Goal: Task Accomplishment & Management: Use online tool/utility

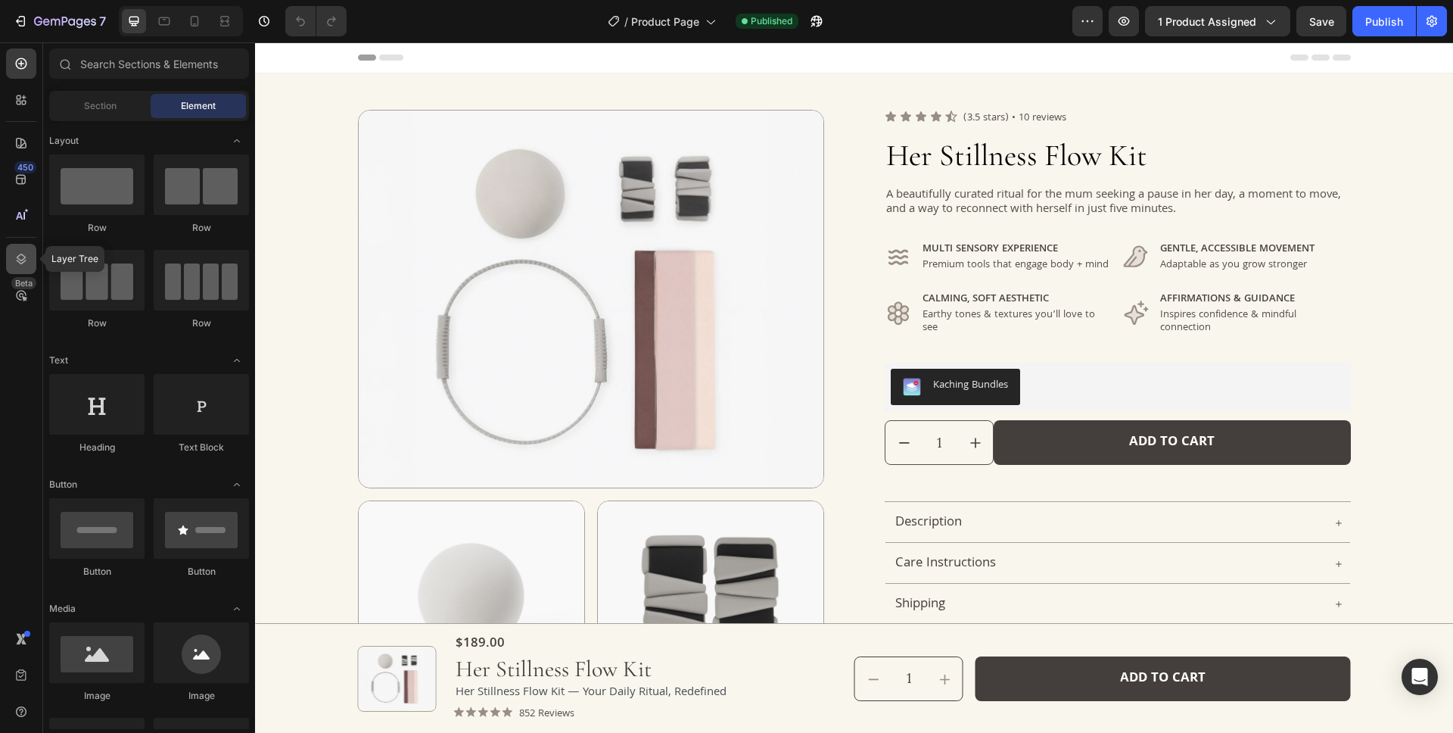
click at [23, 264] on icon at bounding box center [21, 258] width 15 height 15
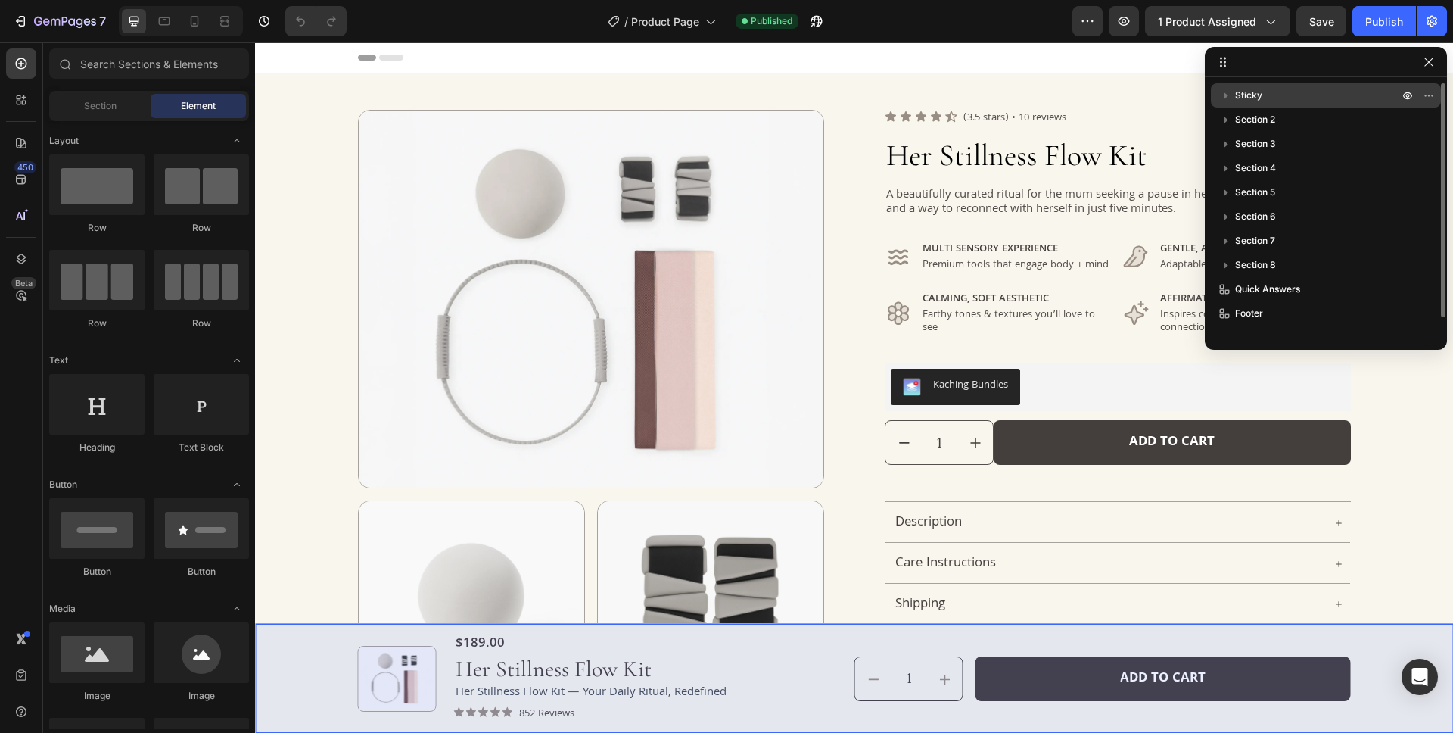
click at [1306, 95] on p "Sticky" at bounding box center [1318, 95] width 166 height 15
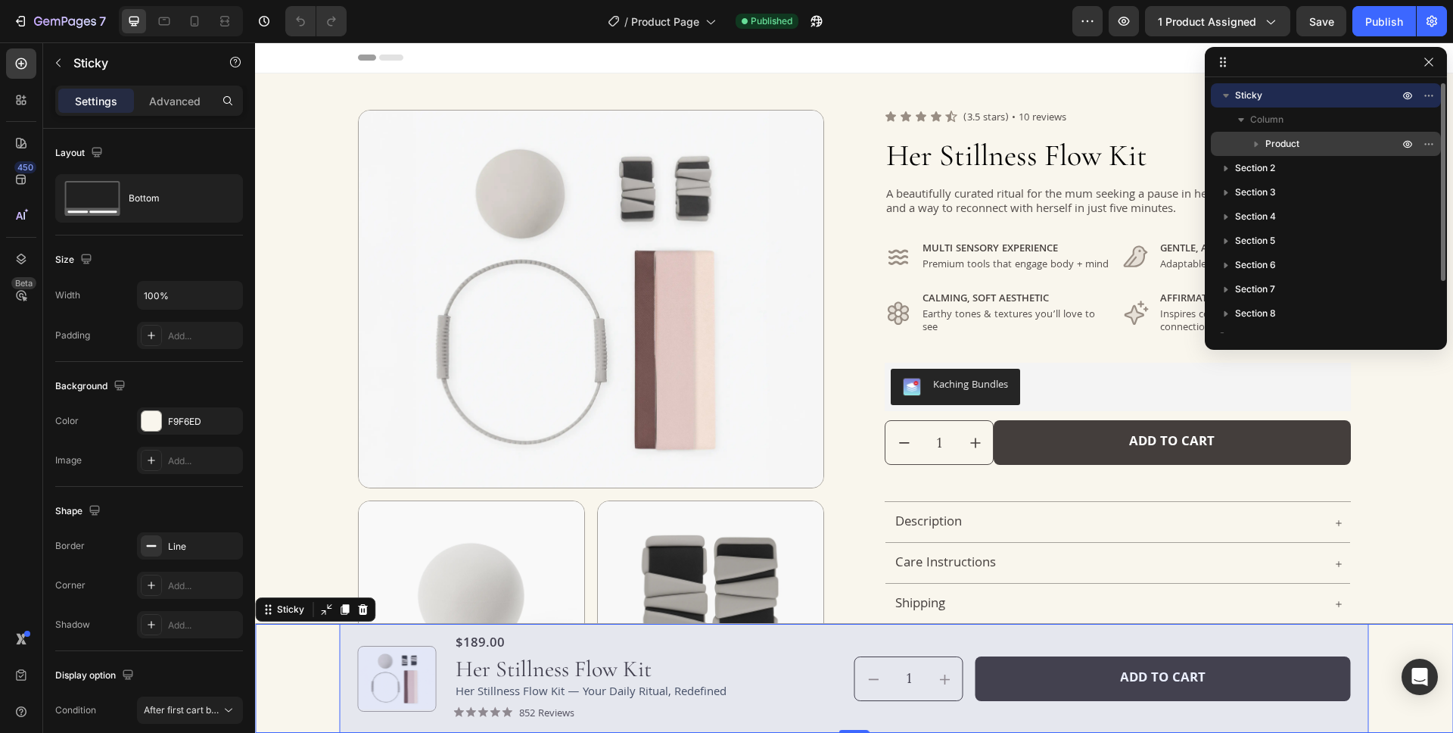
click at [1326, 145] on p "Product" at bounding box center [1333, 143] width 136 height 15
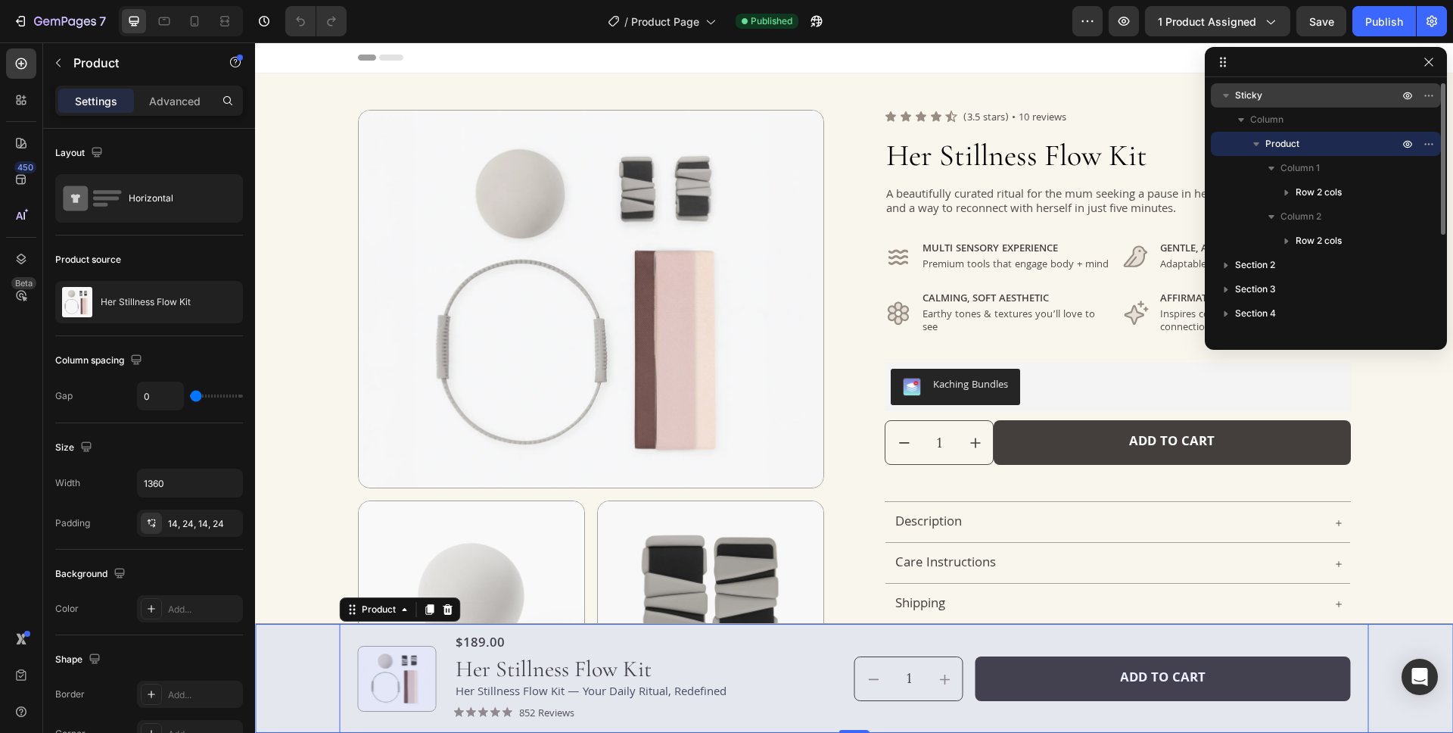
click at [1308, 96] on p "Sticky" at bounding box center [1318, 95] width 166 height 15
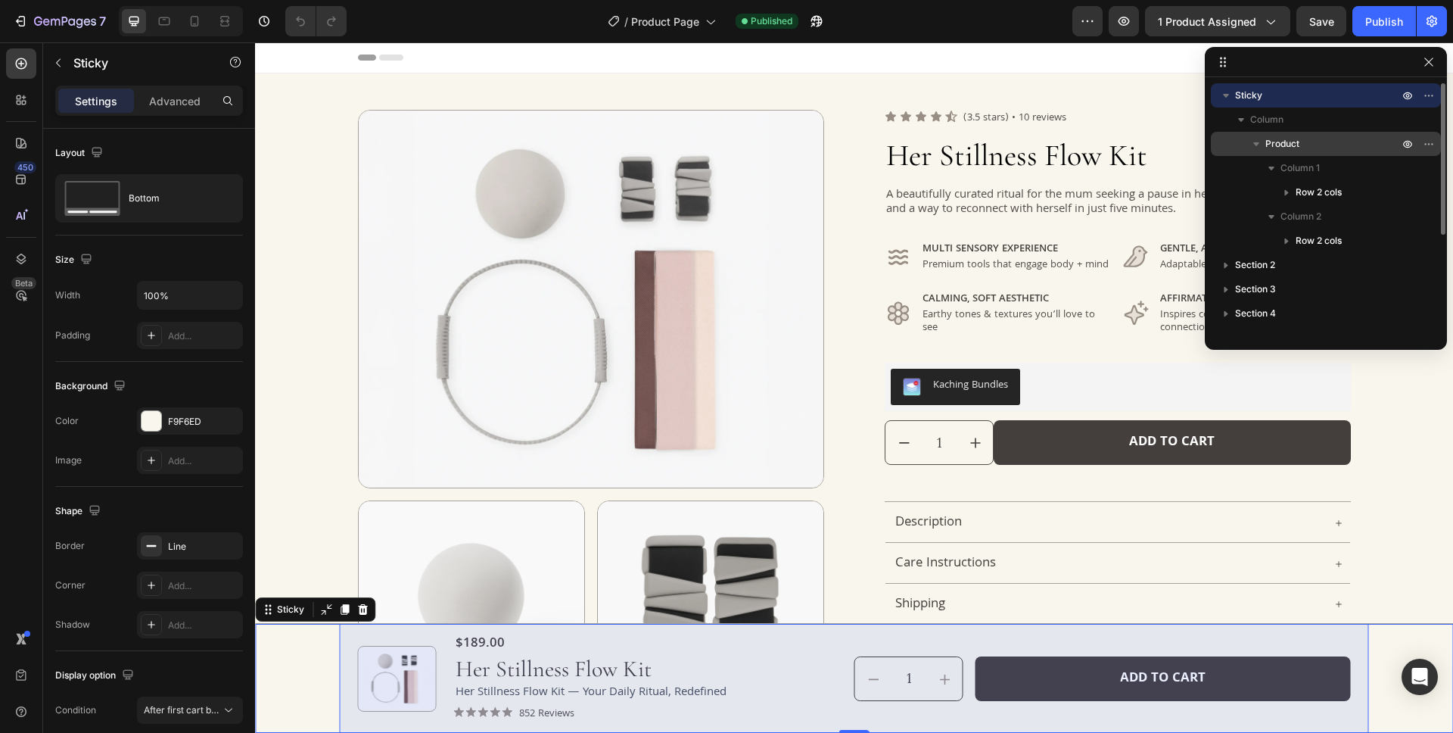
click at [1334, 145] on p "Product" at bounding box center [1333, 143] width 136 height 15
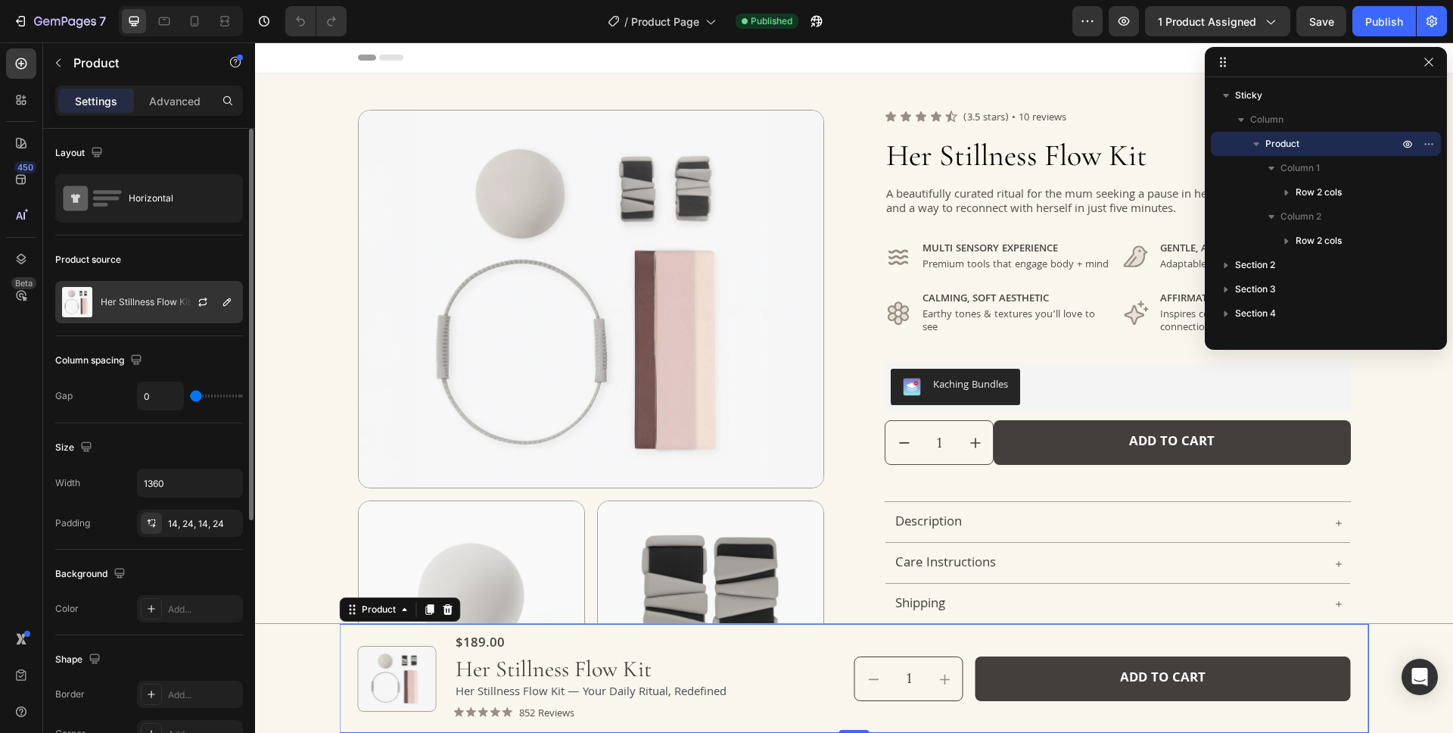
click at [153, 307] on div "Her Stillness Flow Kit" at bounding box center [149, 302] width 188 height 42
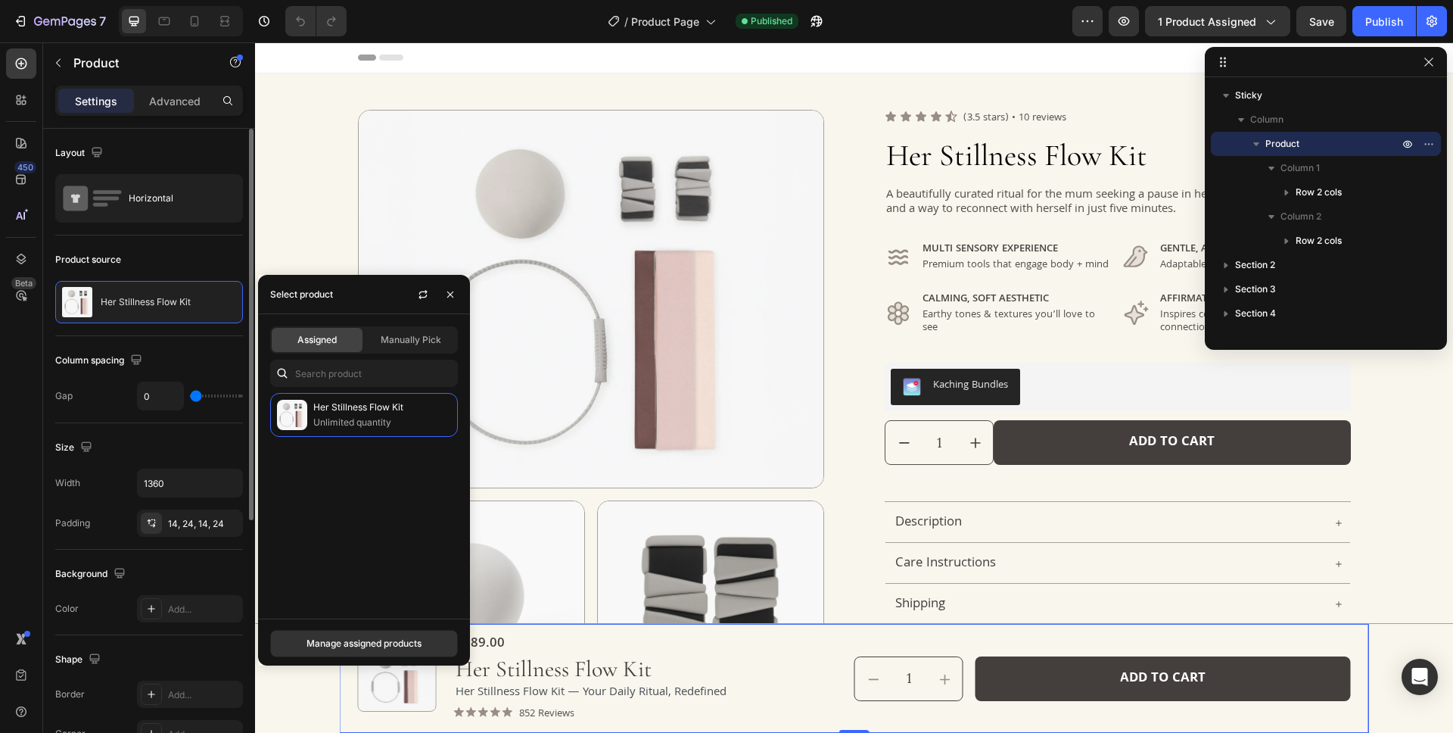
click at [189, 253] on div "Product source" at bounding box center [149, 259] width 188 height 24
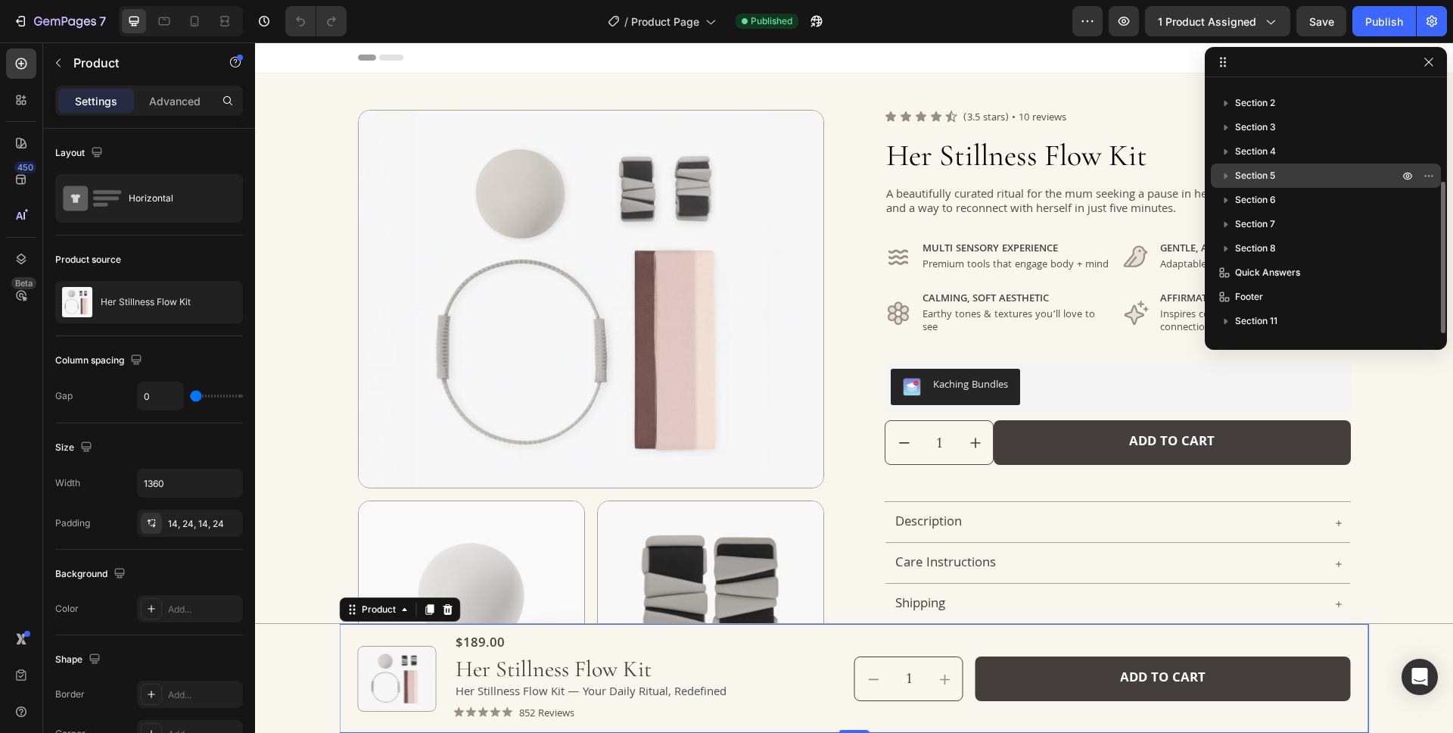
scroll to position [86, 0]
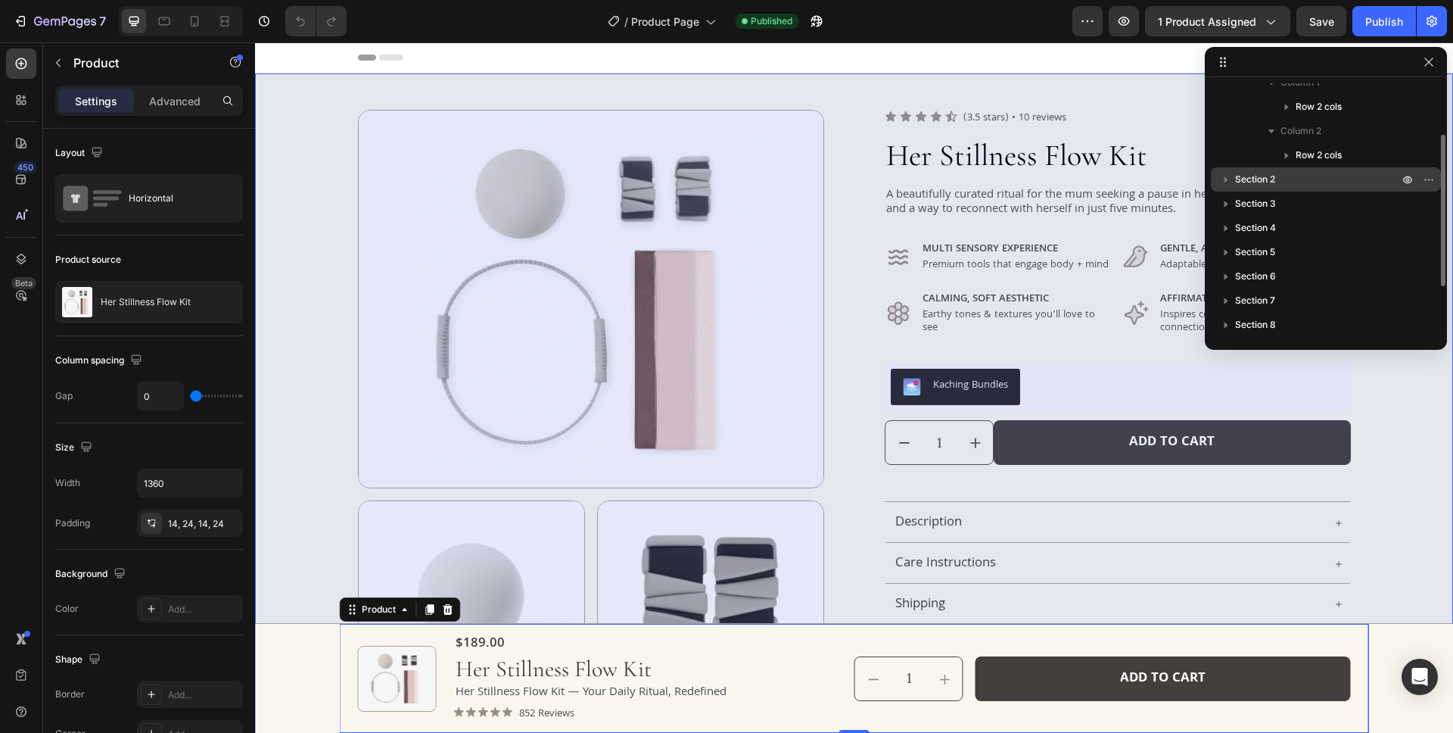
click at [1344, 180] on p "Section 2" at bounding box center [1318, 179] width 166 height 15
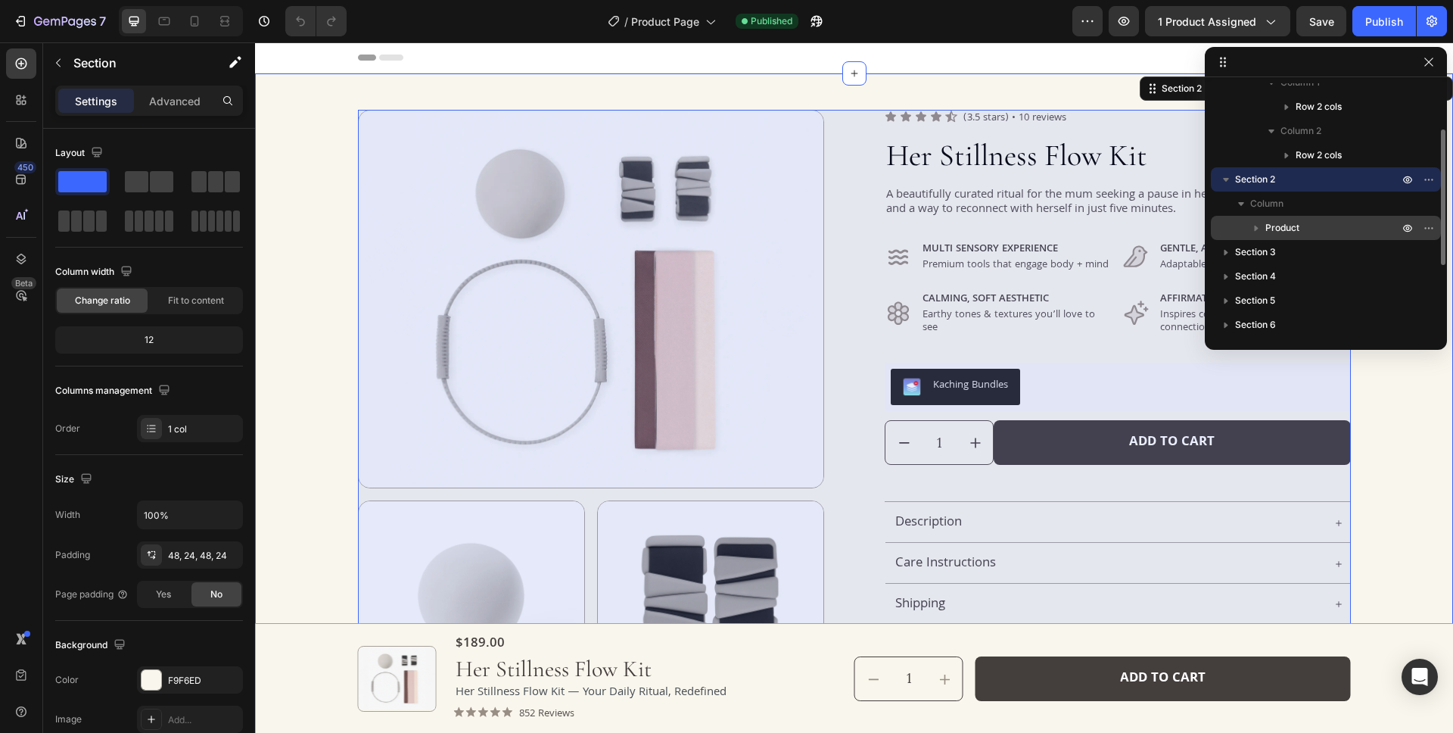
click at [1346, 236] on div "Product" at bounding box center [1326, 228] width 218 height 24
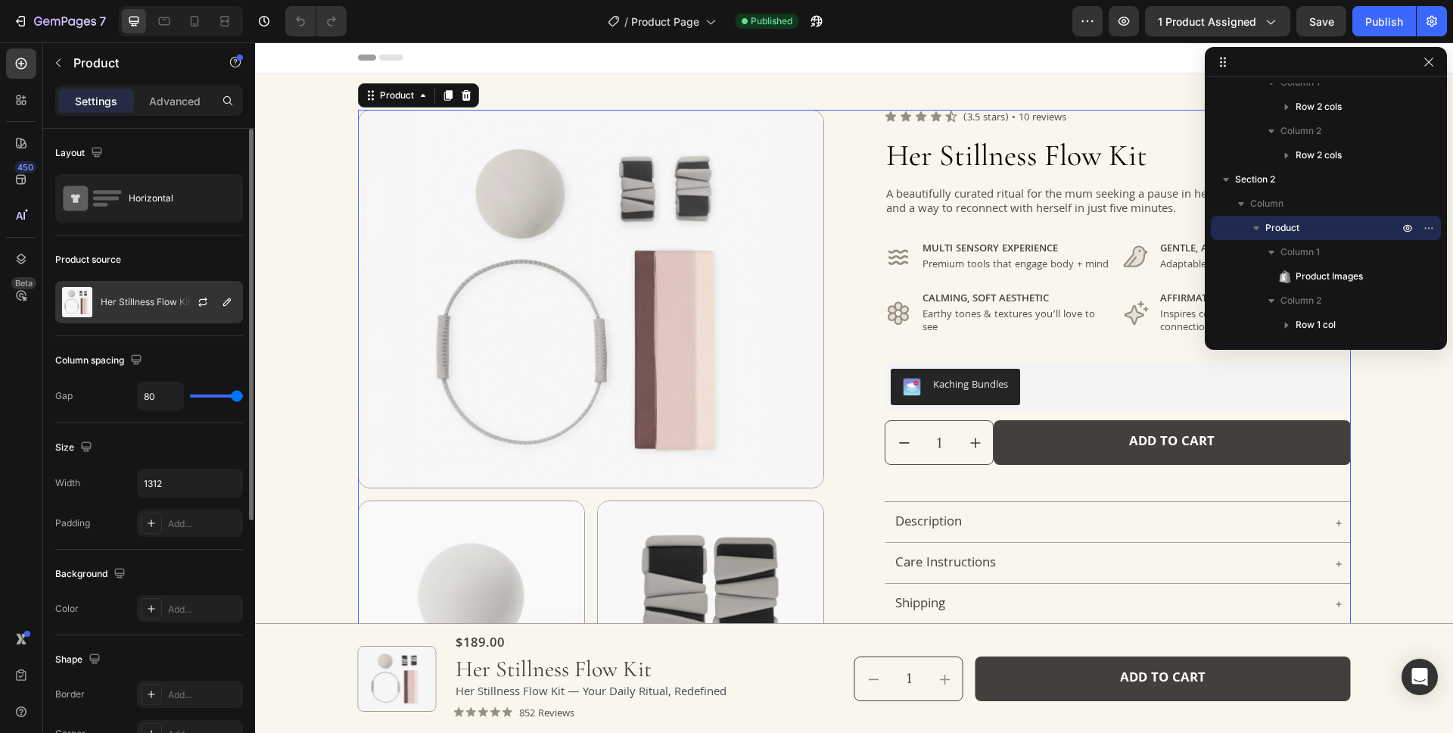
click at [141, 303] on p "Her Stillness Flow Kit" at bounding box center [146, 302] width 90 height 11
click at [168, 263] on div "Product source" at bounding box center [149, 259] width 188 height 24
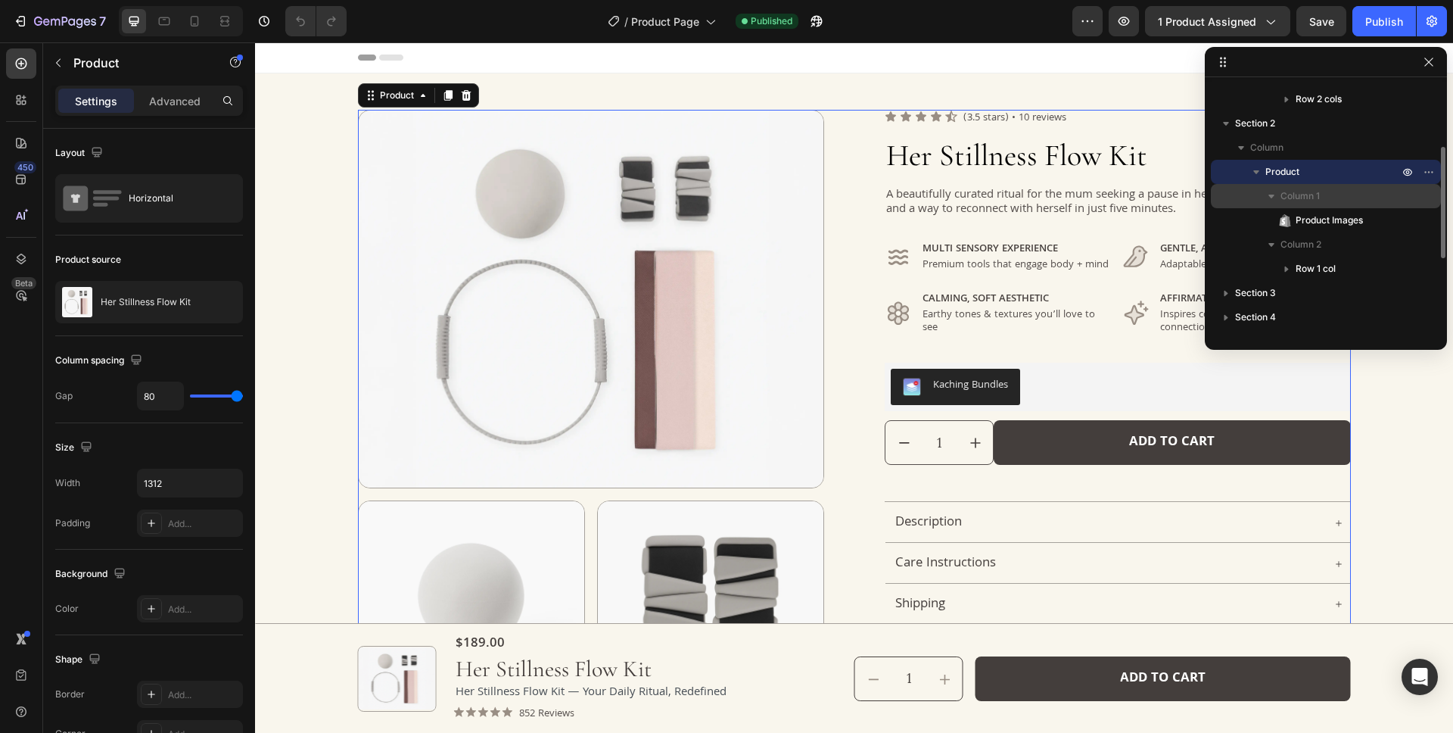
scroll to position [145, 0]
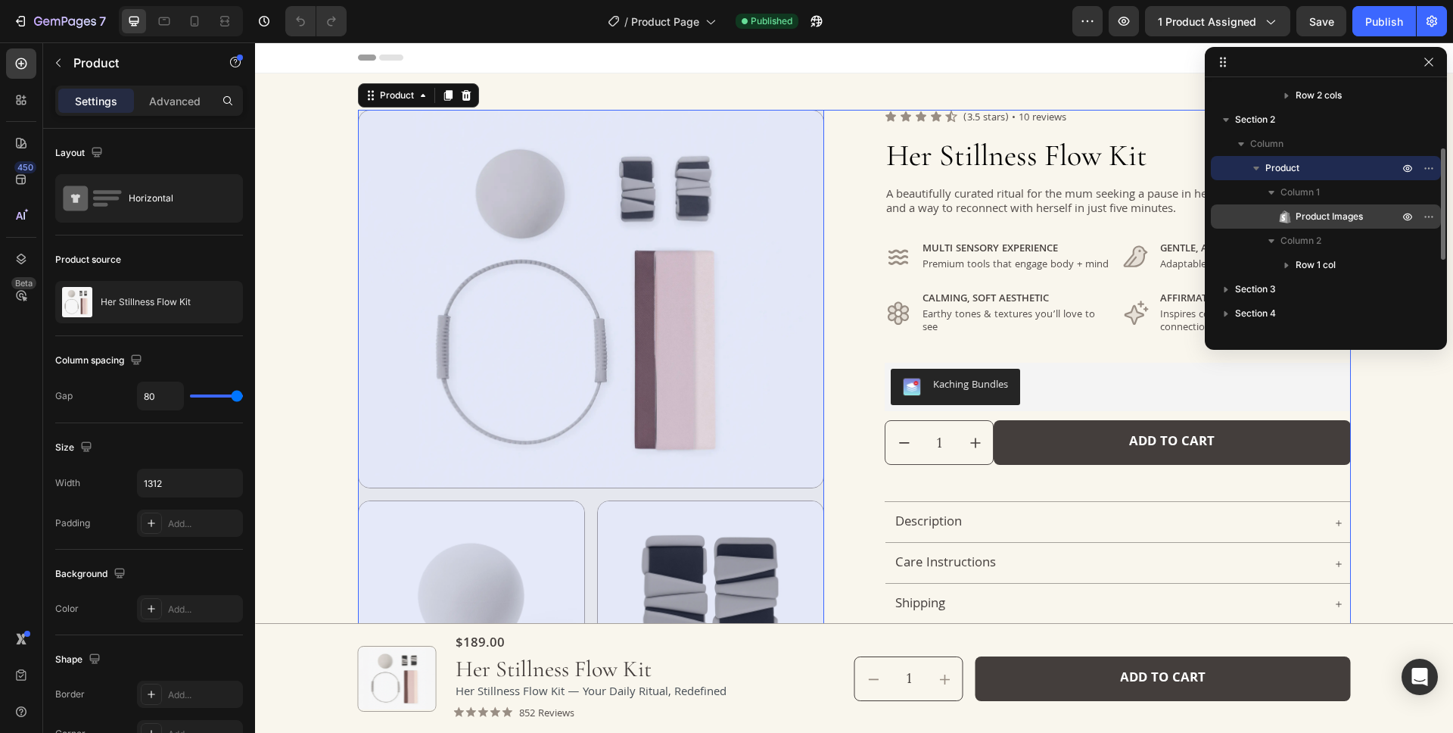
click at [1370, 214] on p "Product Images" at bounding box center [1330, 216] width 106 height 15
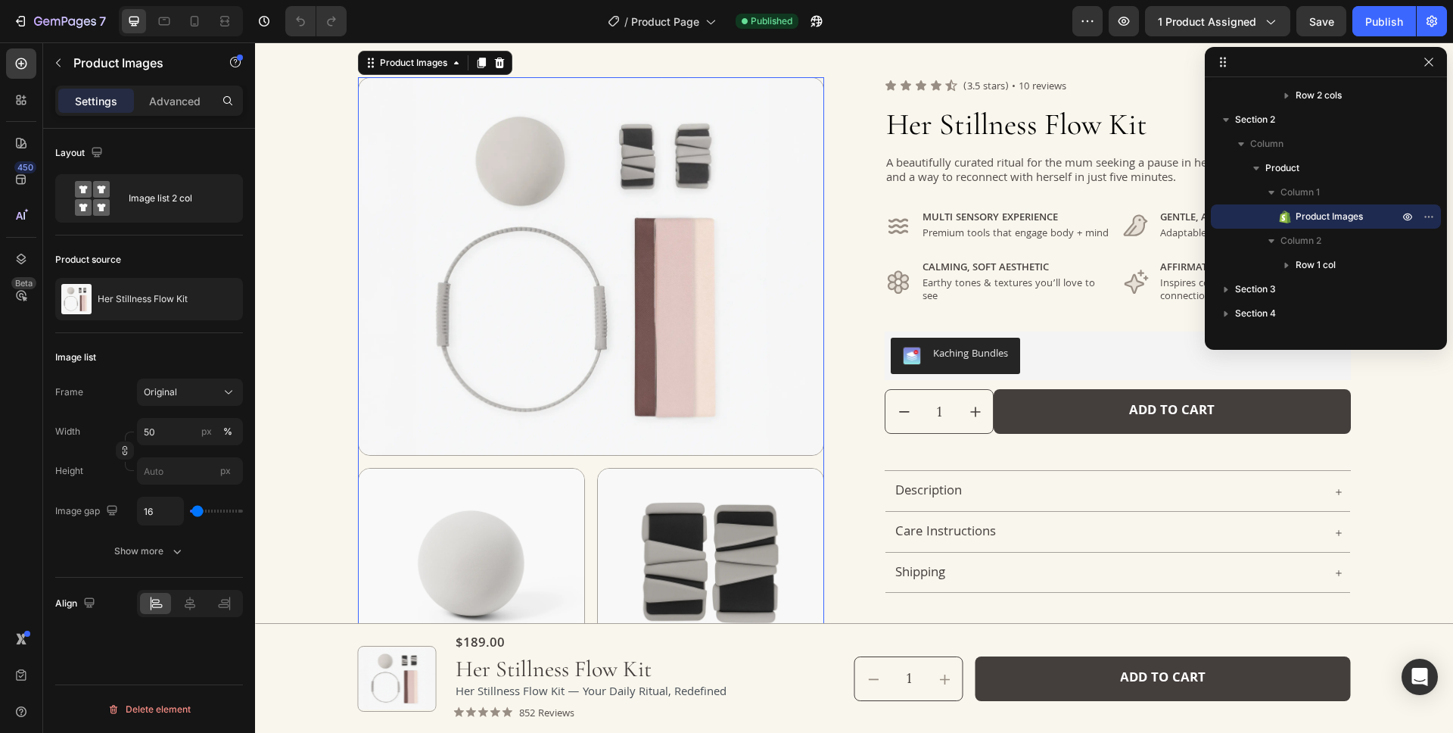
scroll to position [0, 0]
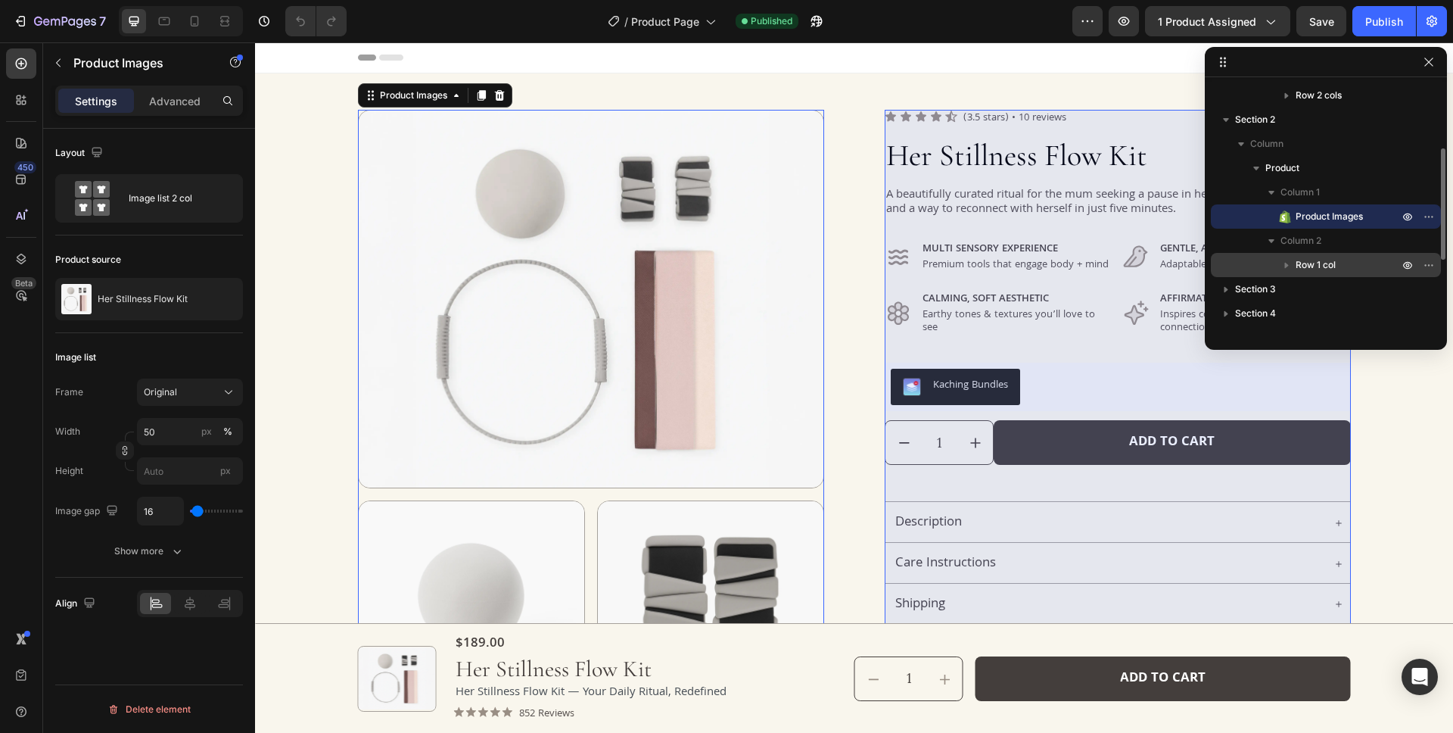
click at [1336, 268] on p "Row 1 col" at bounding box center [1349, 264] width 106 height 15
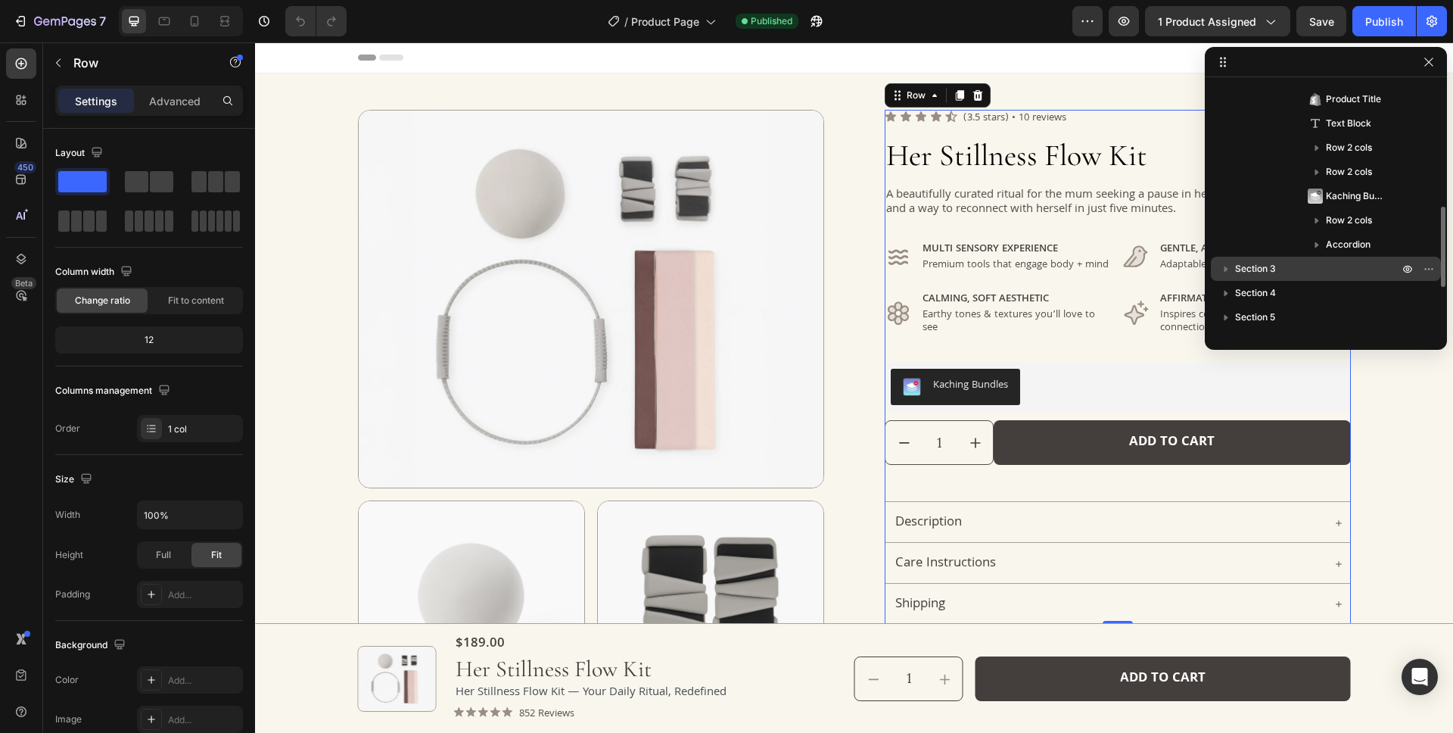
scroll to position [387, 0]
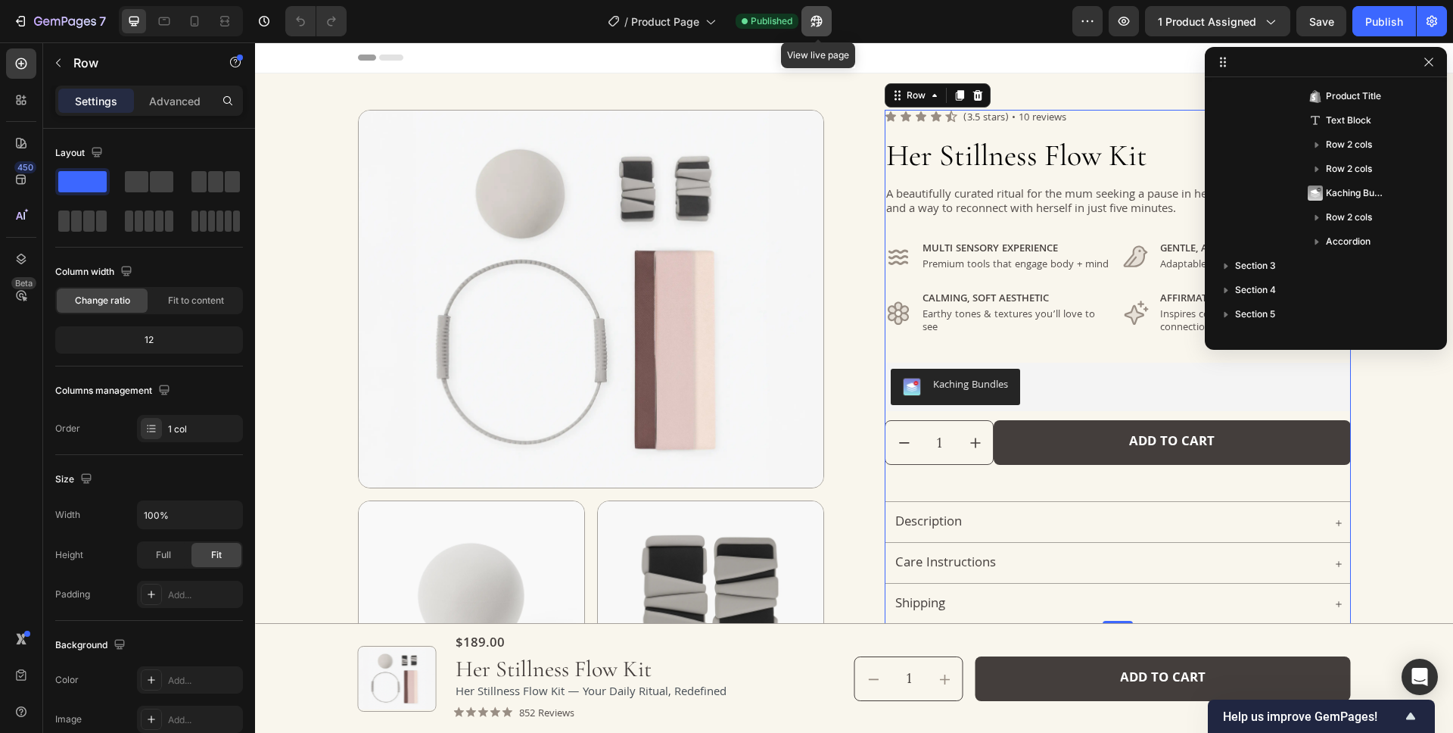
click at [822, 22] on icon "button" at bounding box center [815, 21] width 11 height 11
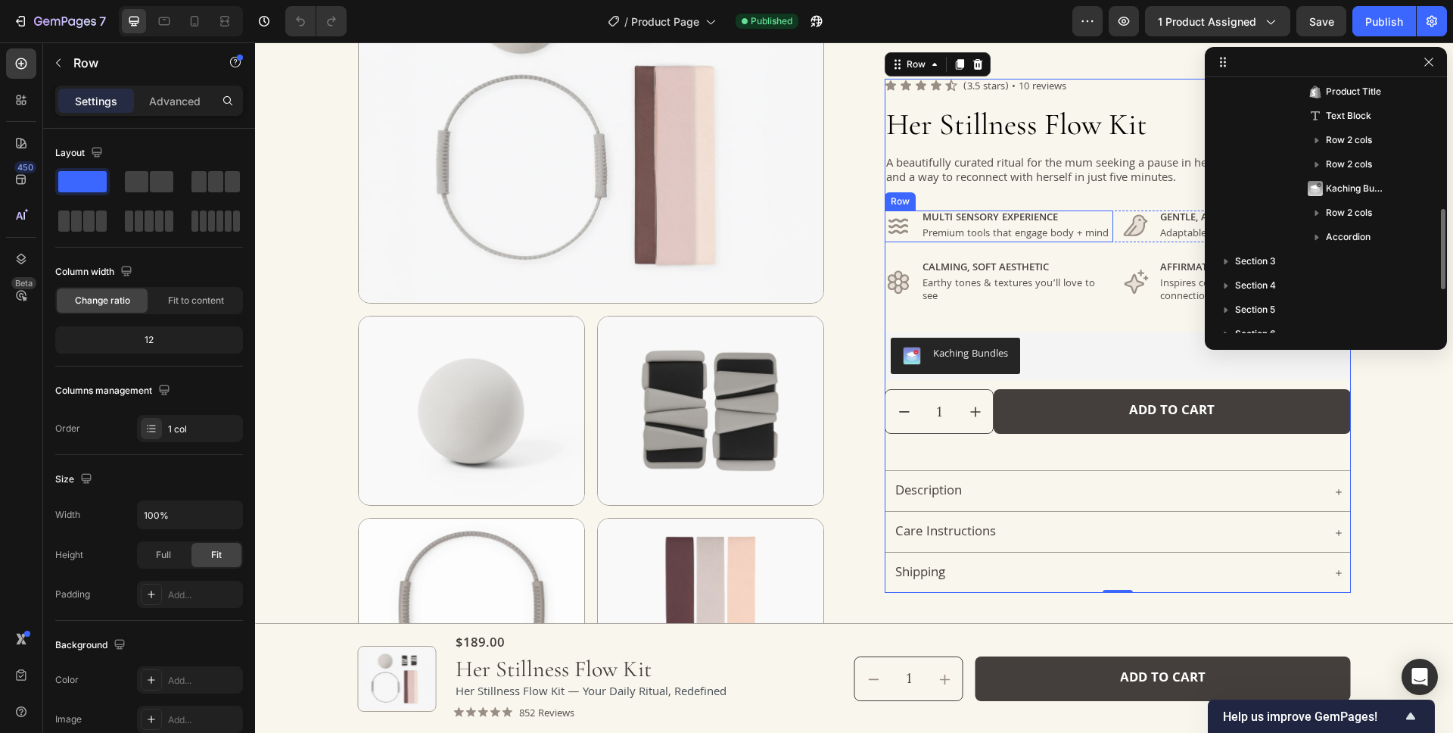
scroll to position [188, 0]
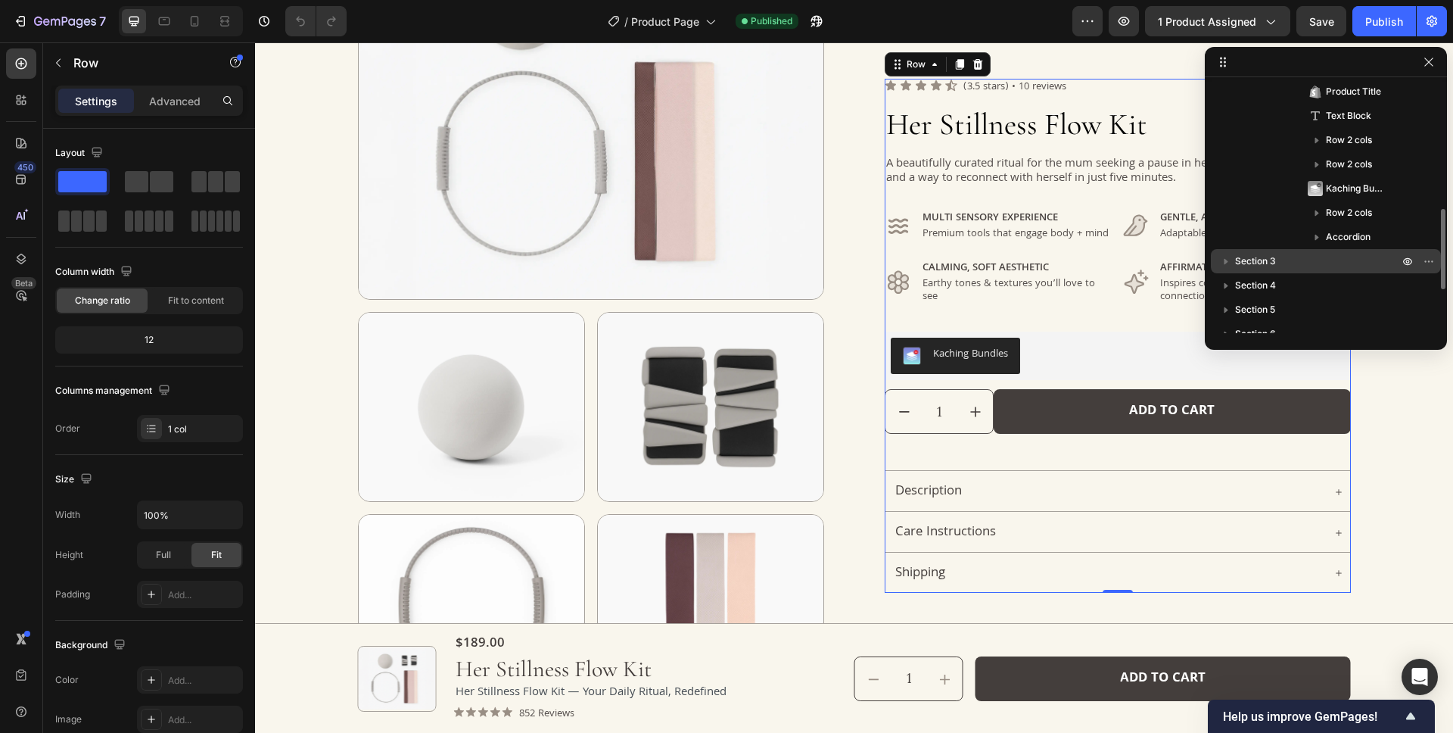
click at [1284, 256] on p "Section 3" at bounding box center [1318, 261] width 166 height 15
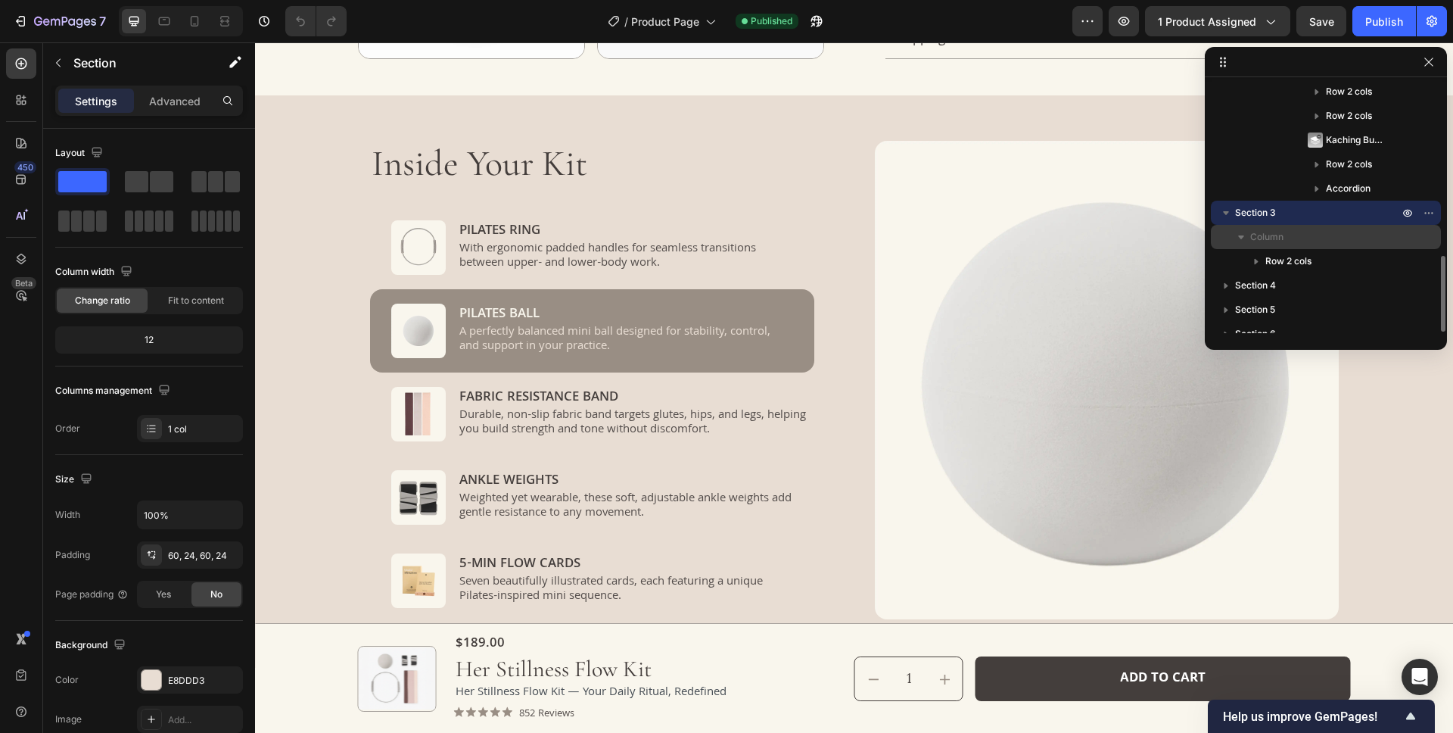
scroll to position [487, 0]
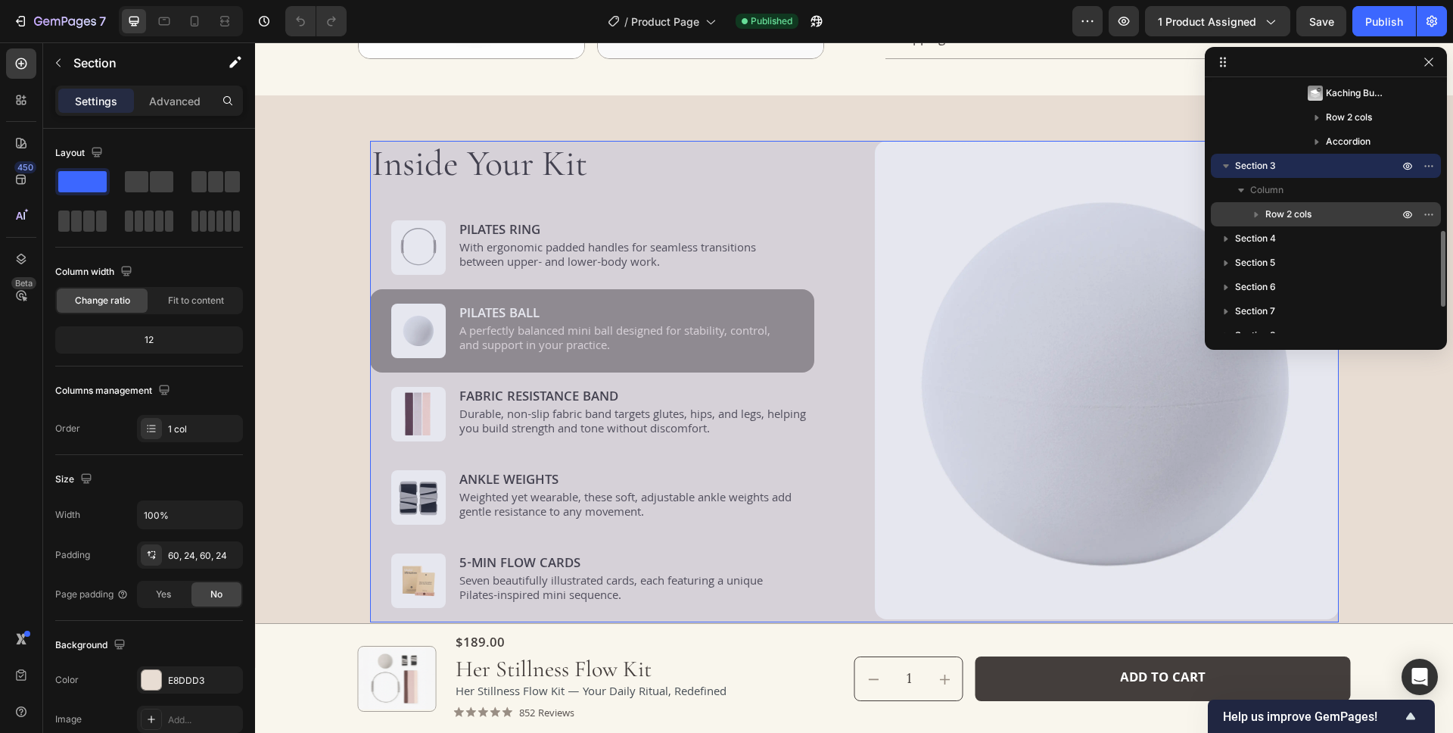
click at [1325, 211] on p "Row 2 cols" at bounding box center [1333, 214] width 136 height 15
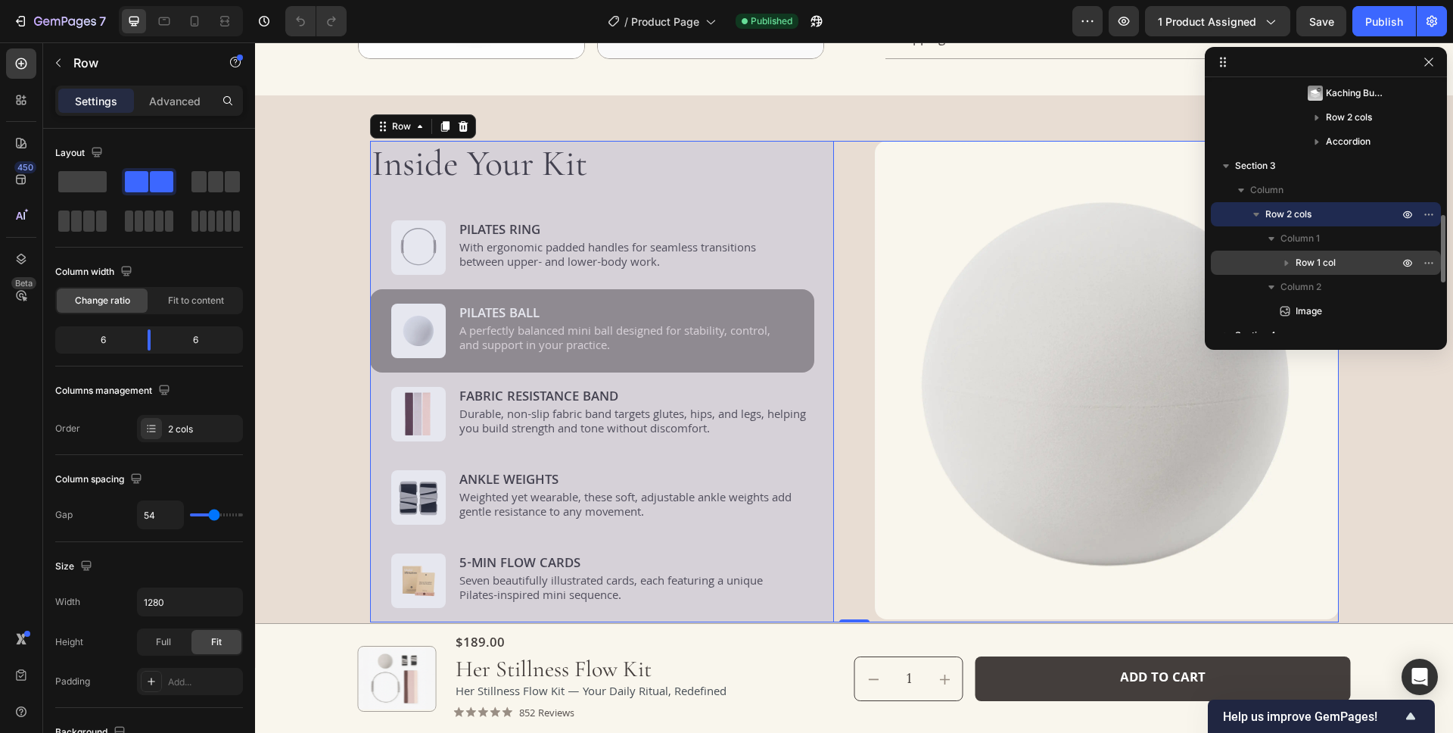
click at [1345, 260] on p "Row 1 col" at bounding box center [1349, 262] width 106 height 15
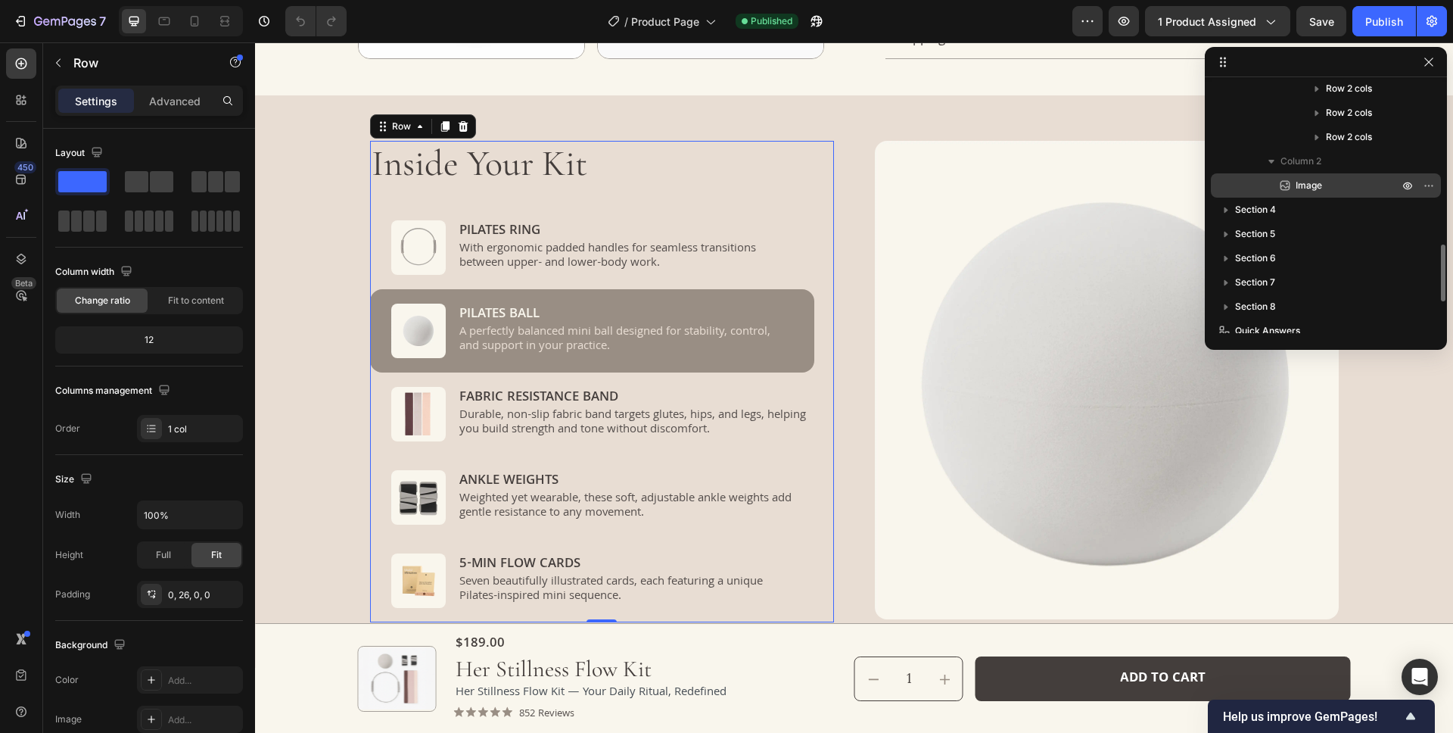
scroll to position [819, 0]
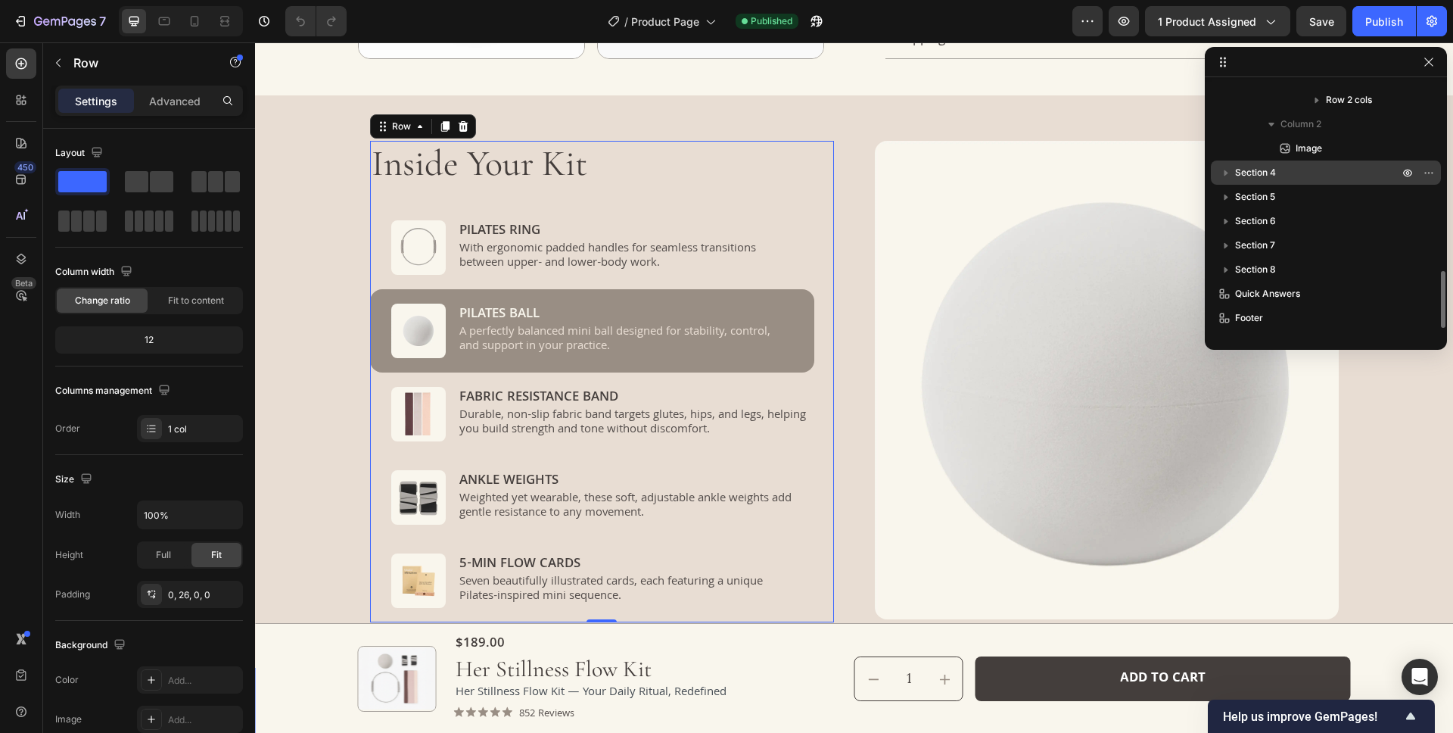
click at [1289, 174] on p "Section 4" at bounding box center [1318, 172] width 166 height 15
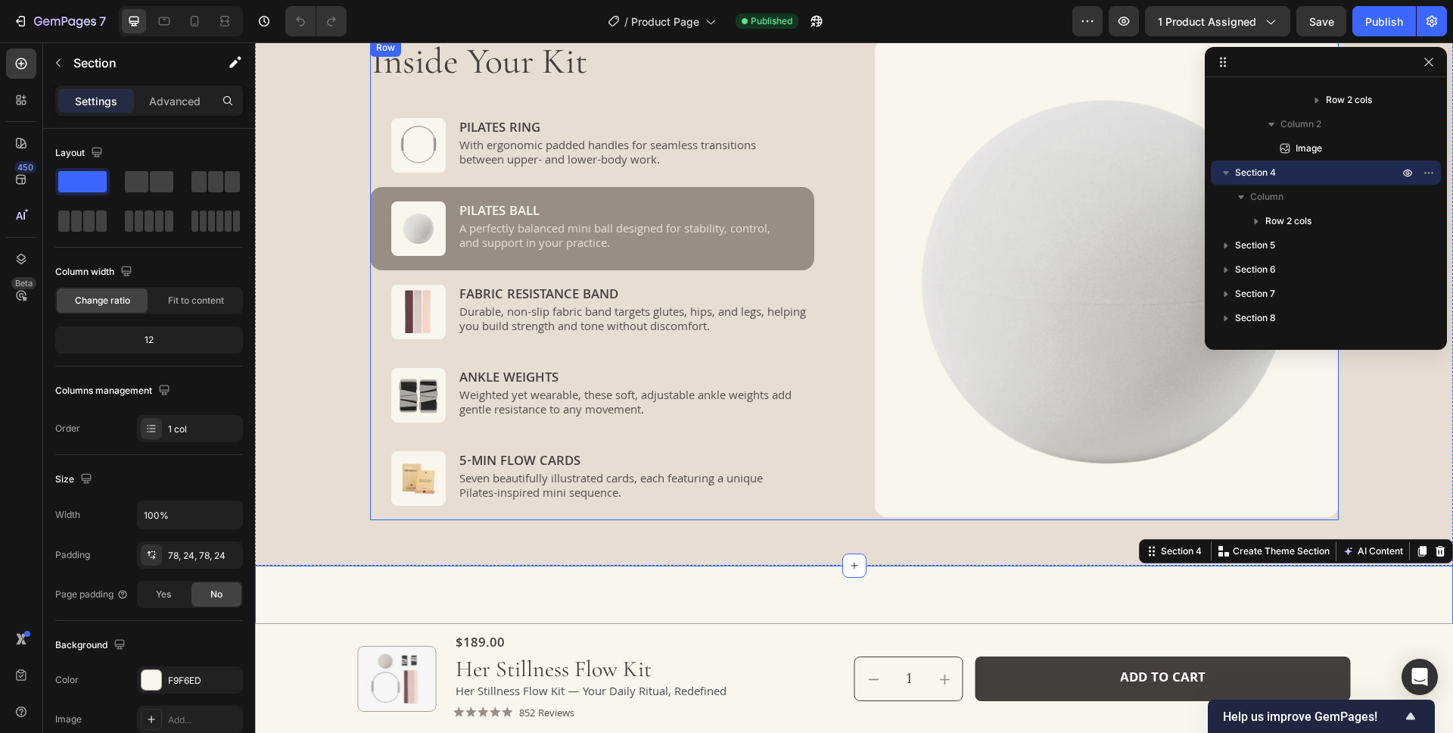
scroll to position [932, 0]
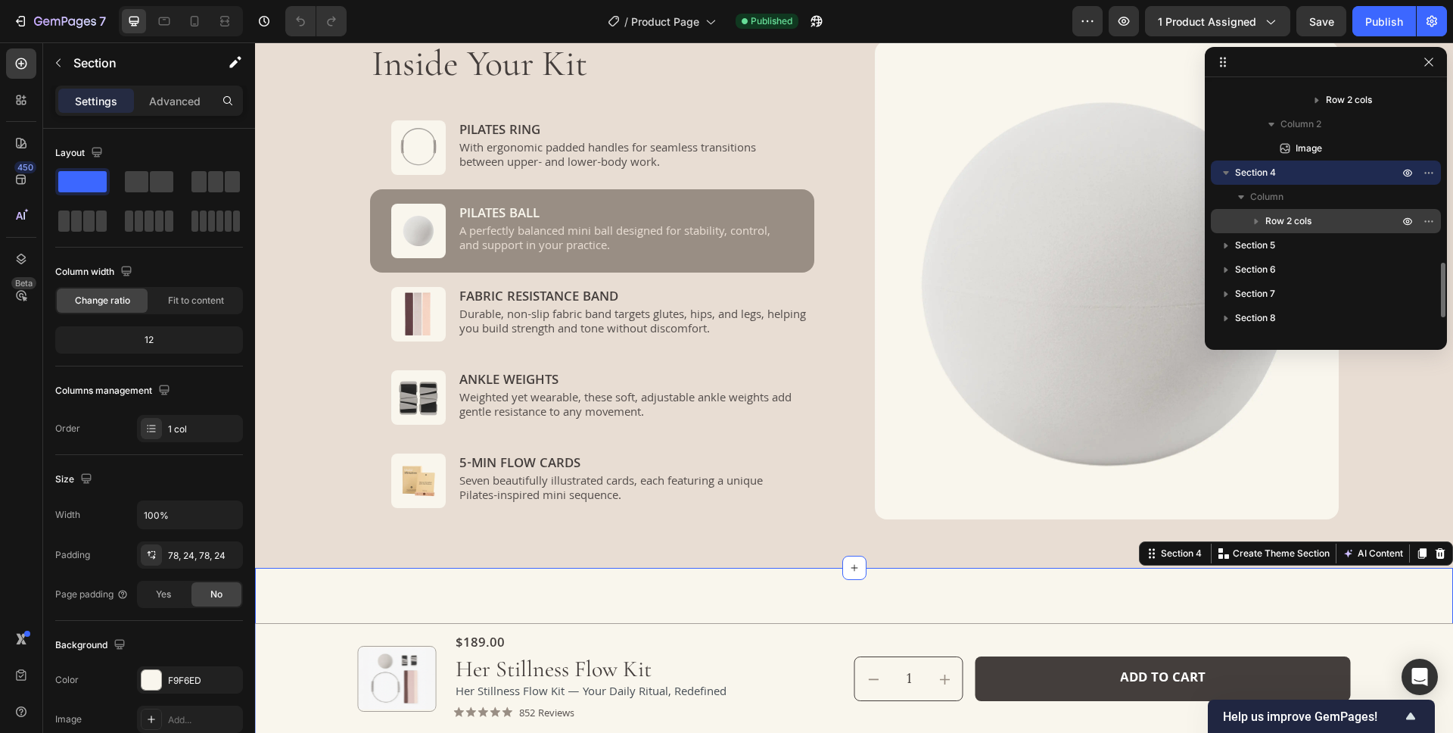
click at [1330, 222] on p "Row 2 cols" at bounding box center [1333, 220] width 136 height 15
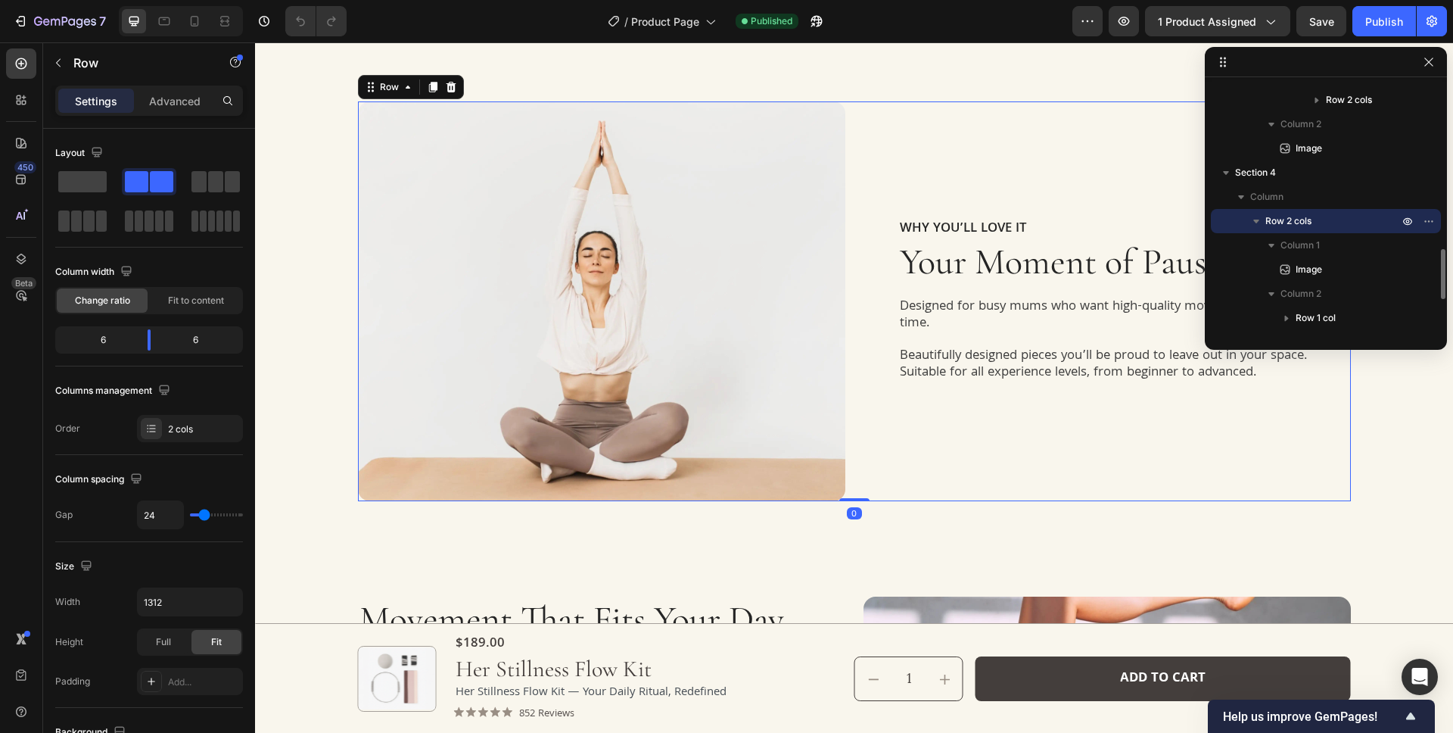
scroll to position [1464, 0]
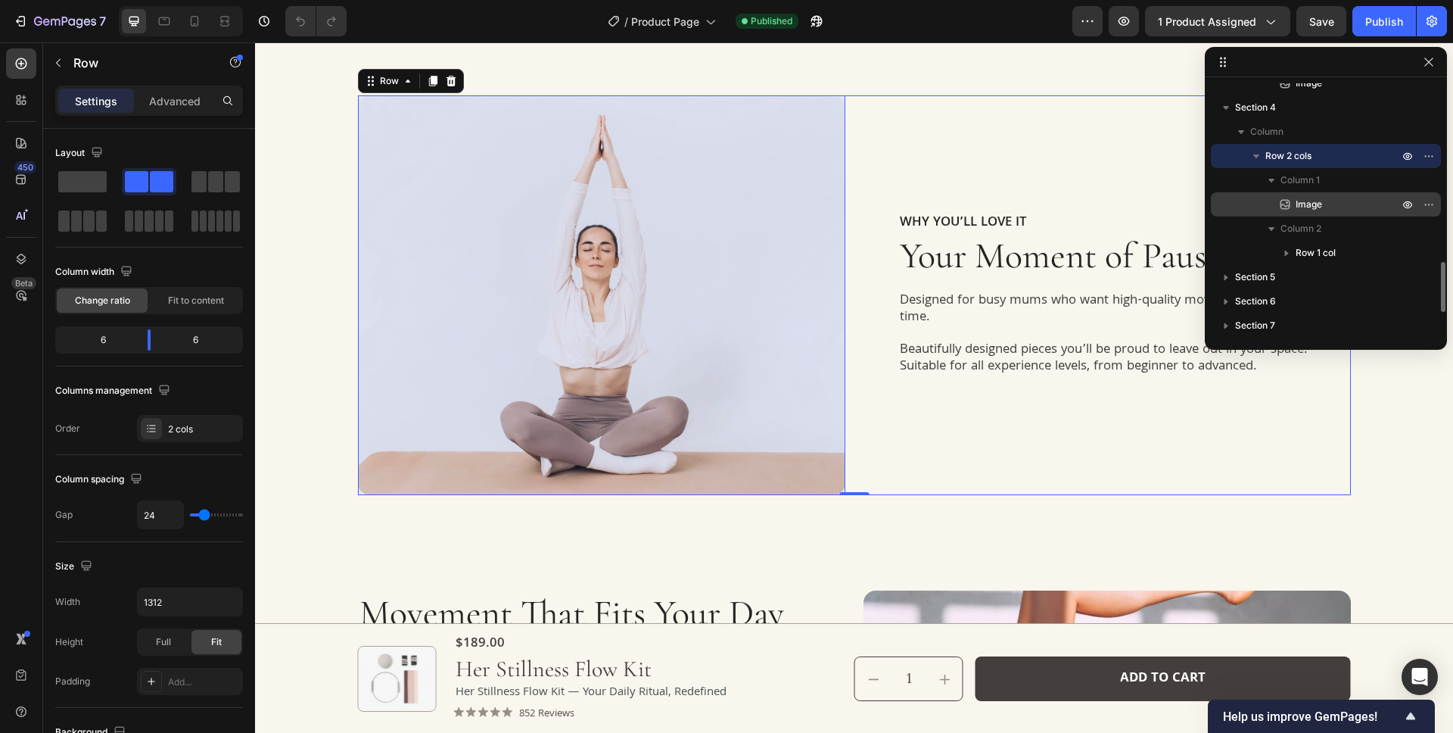
click at [1338, 210] on p "Image" at bounding box center [1330, 204] width 106 height 15
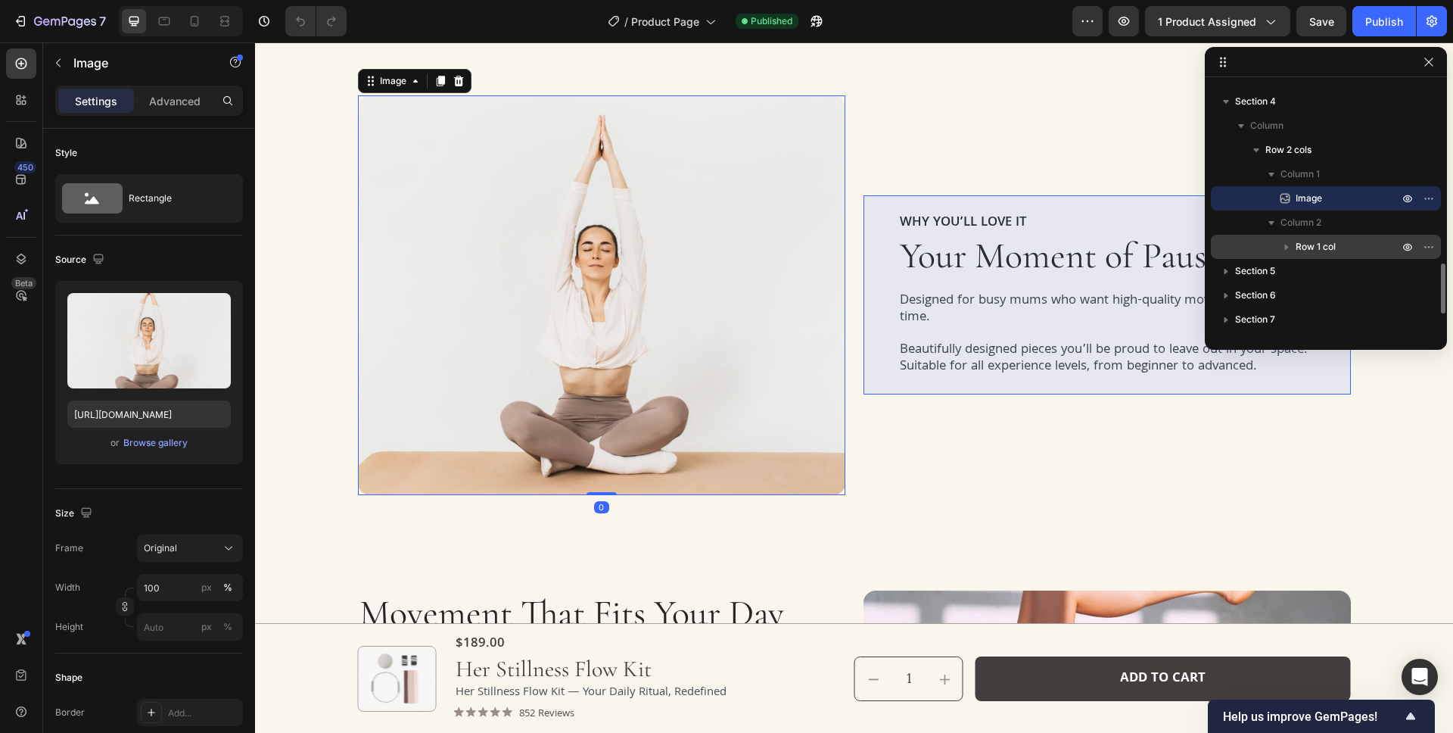
click at [1348, 246] on p "Row 1 col" at bounding box center [1349, 246] width 106 height 15
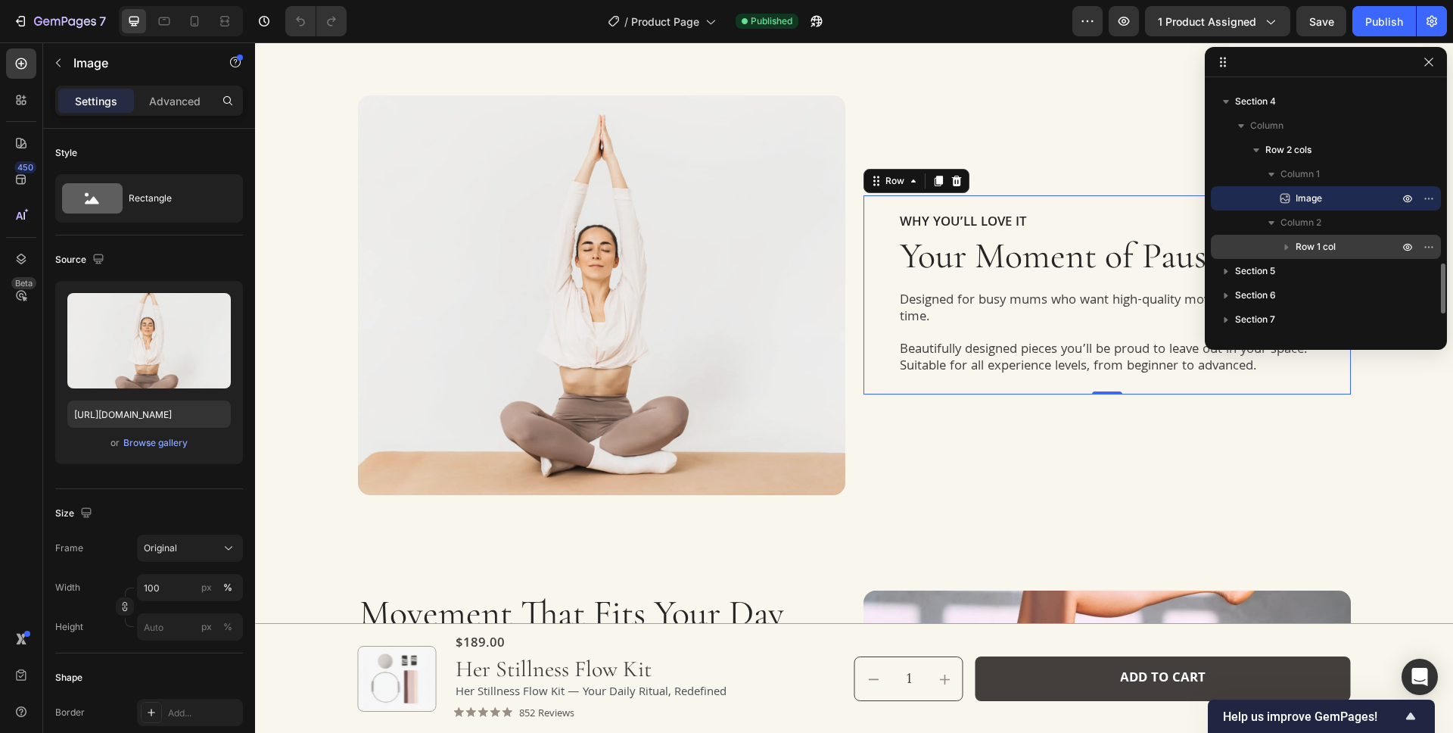
scroll to position [892, 0]
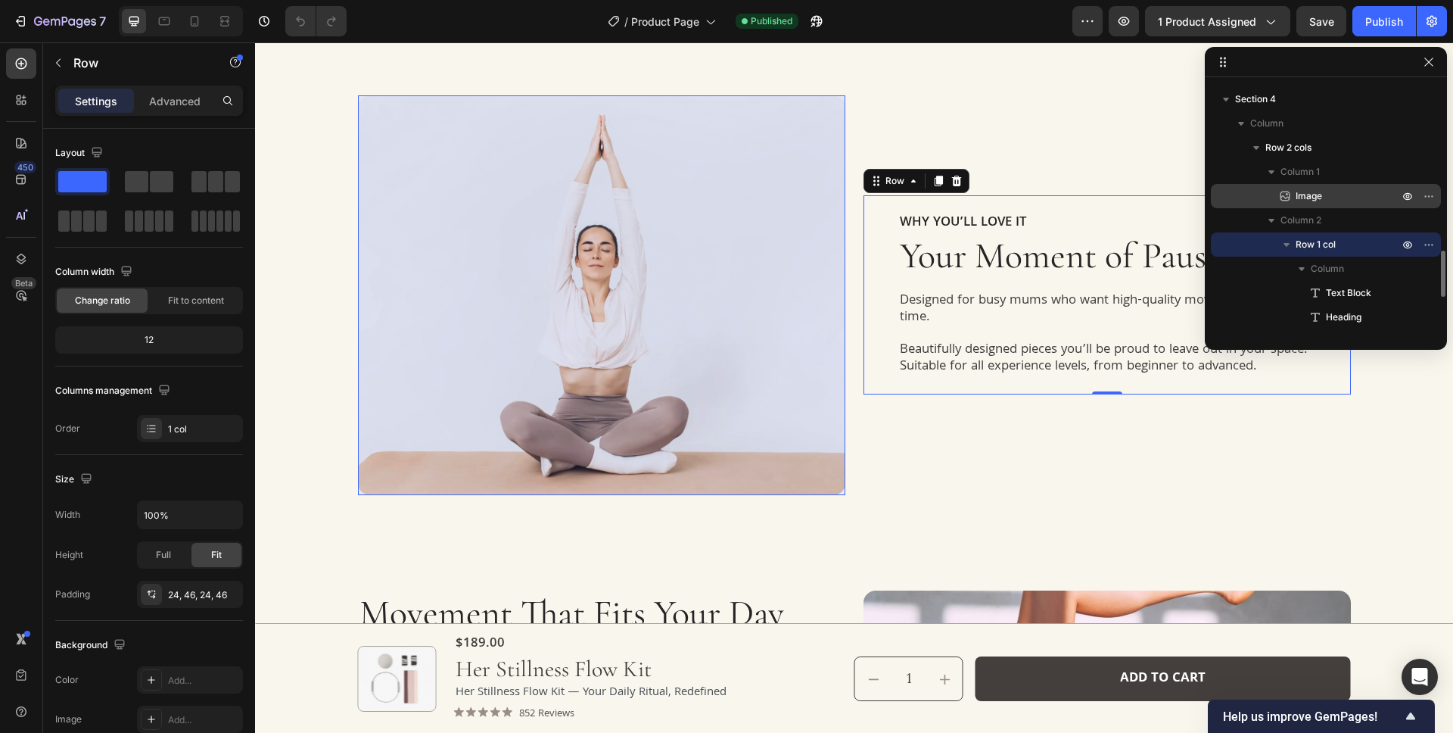
click at [1336, 198] on p "Image" at bounding box center [1330, 195] width 106 height 15
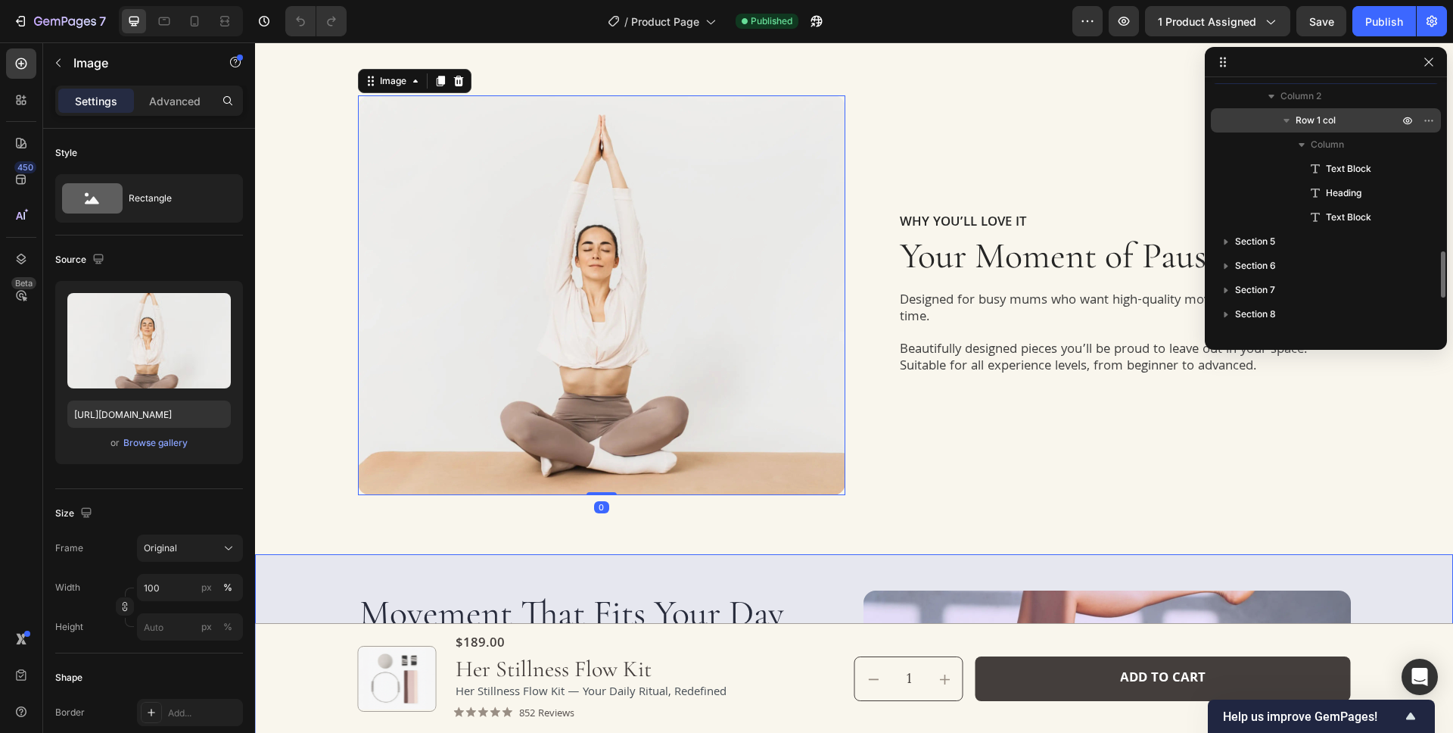
scroll to position [1041, 0]
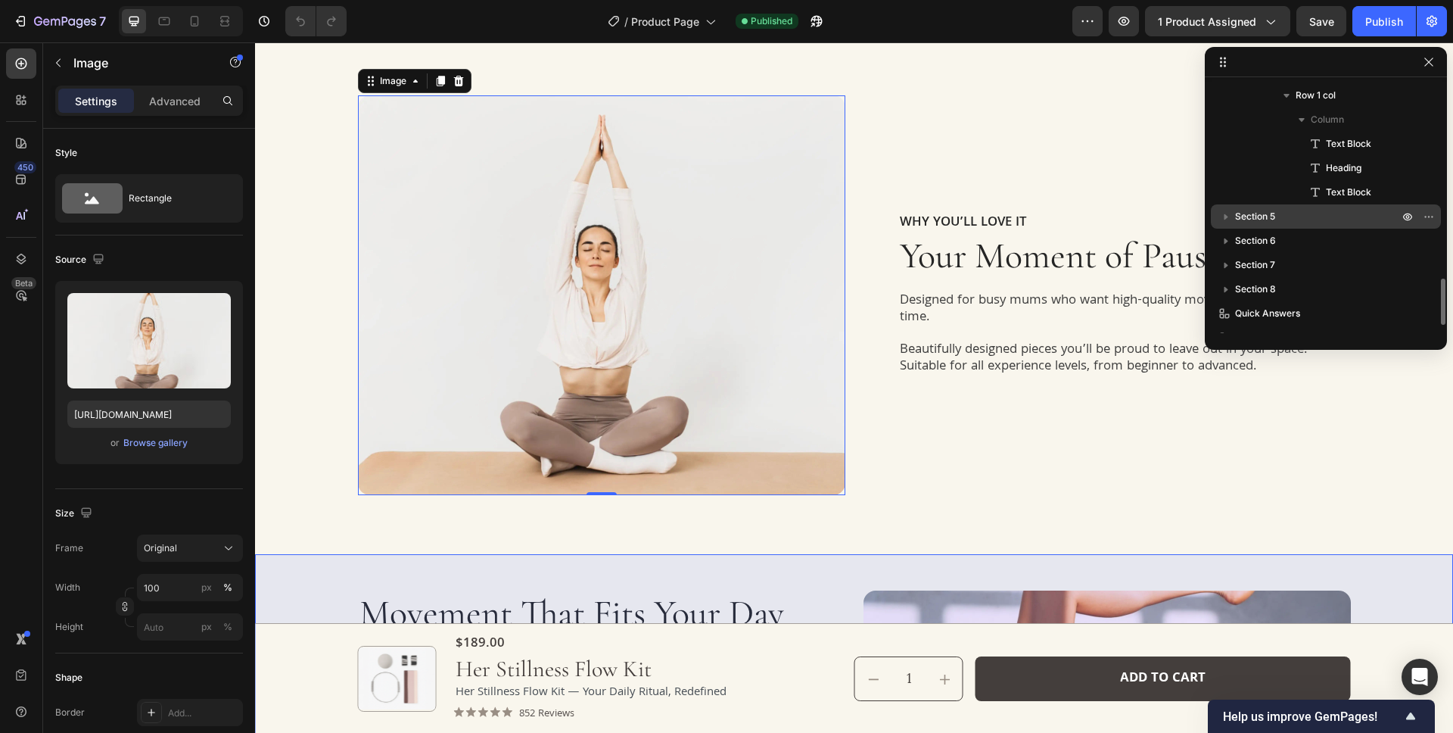
click at [1361, 216] on p "Section 5" at bounding box center [1318, 216] width 166 height 15
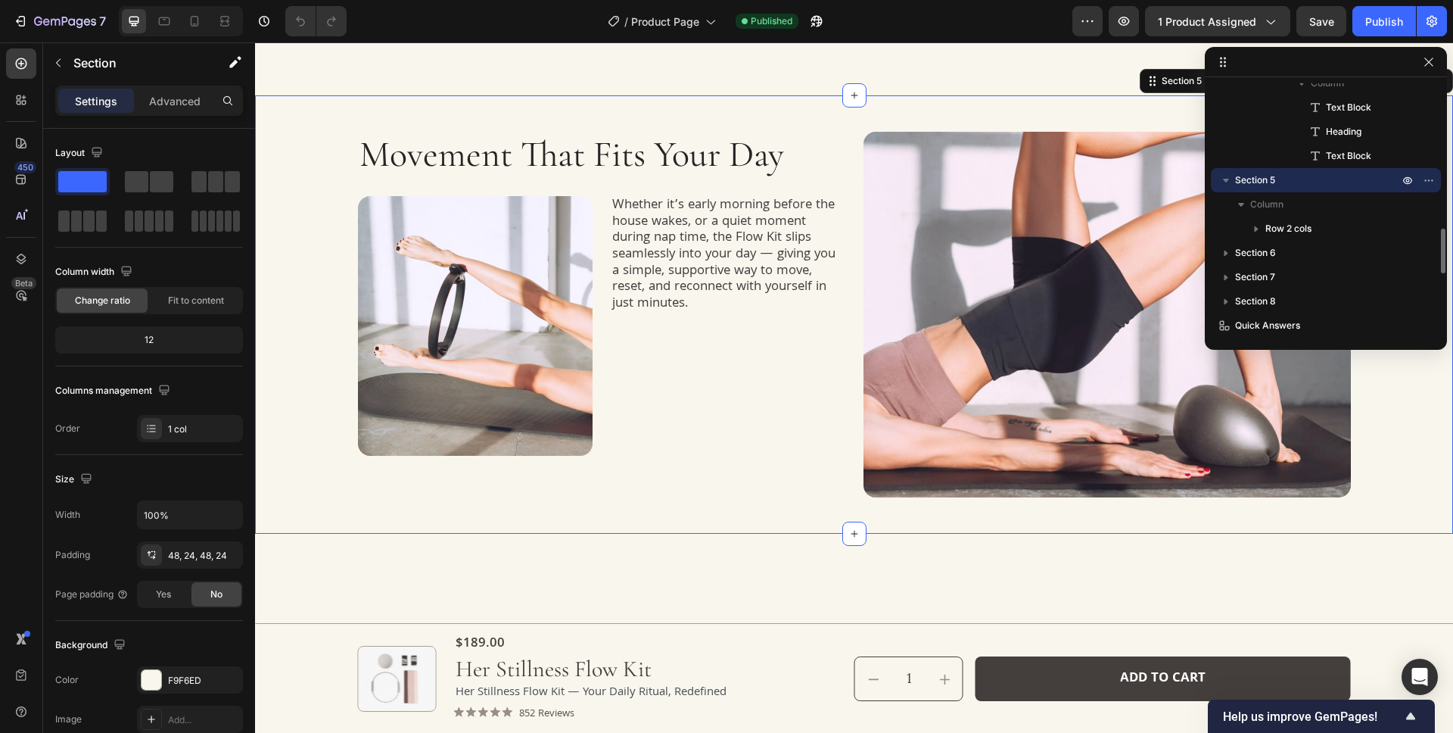
scroll to position [1104, 0]
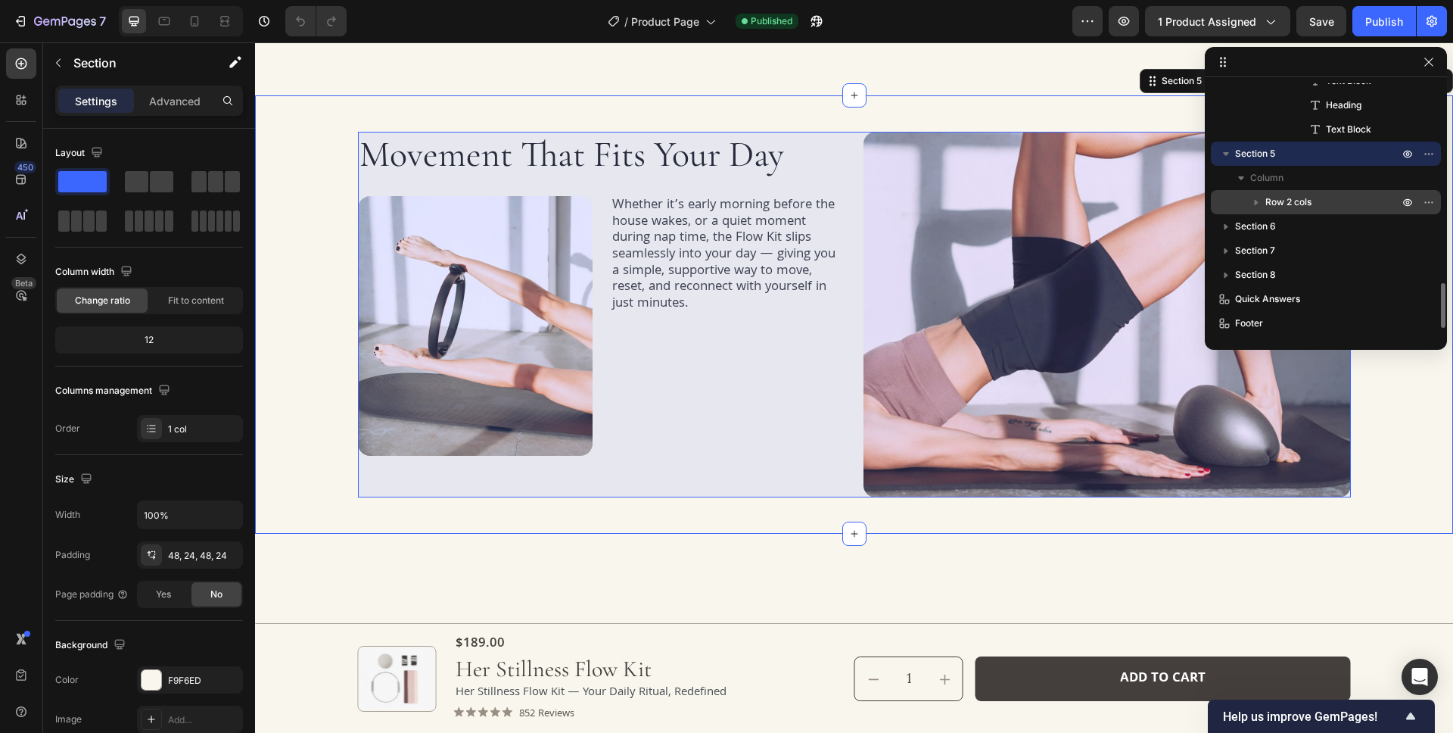
click at [1340, 204] on p "Row 2 cols" at bounding box center [1333, 201] width 136 height 15
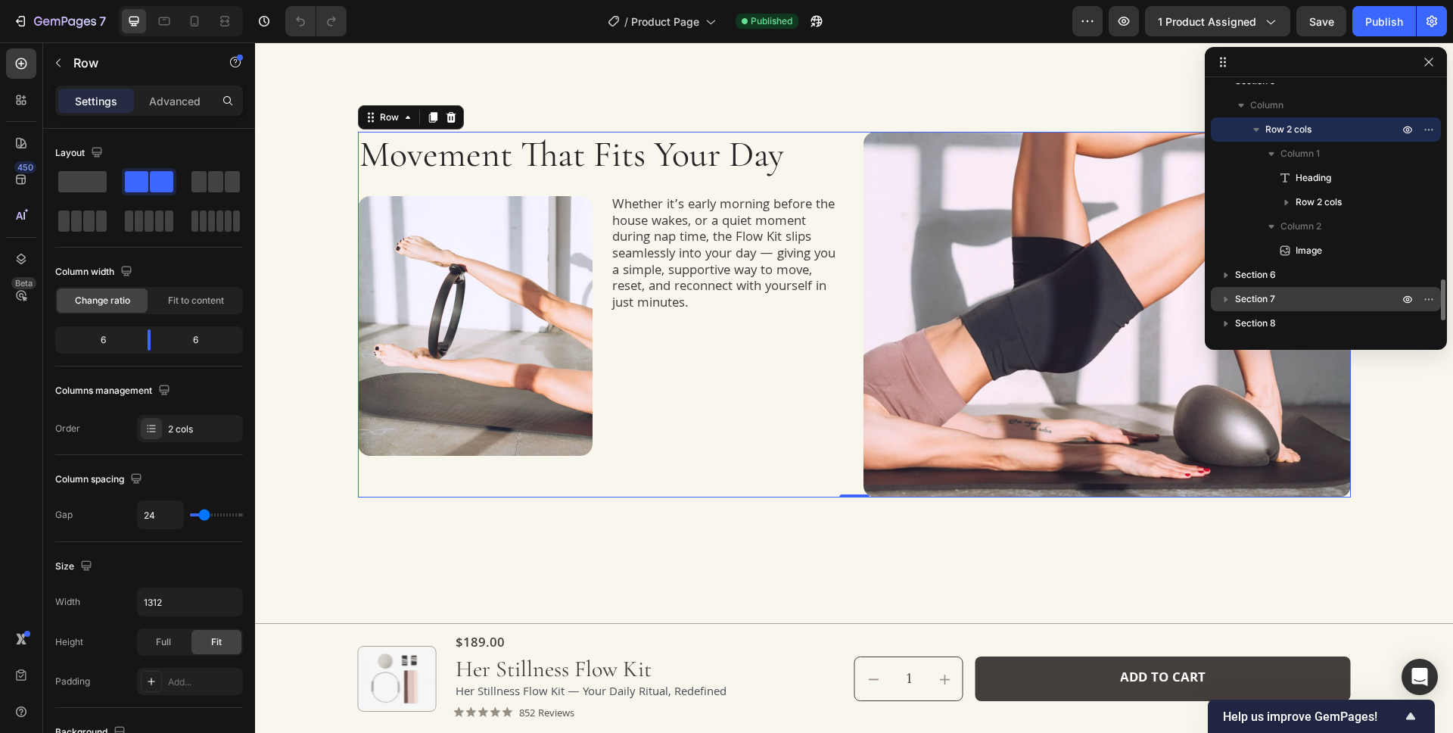
scroll to position [1252, 0]
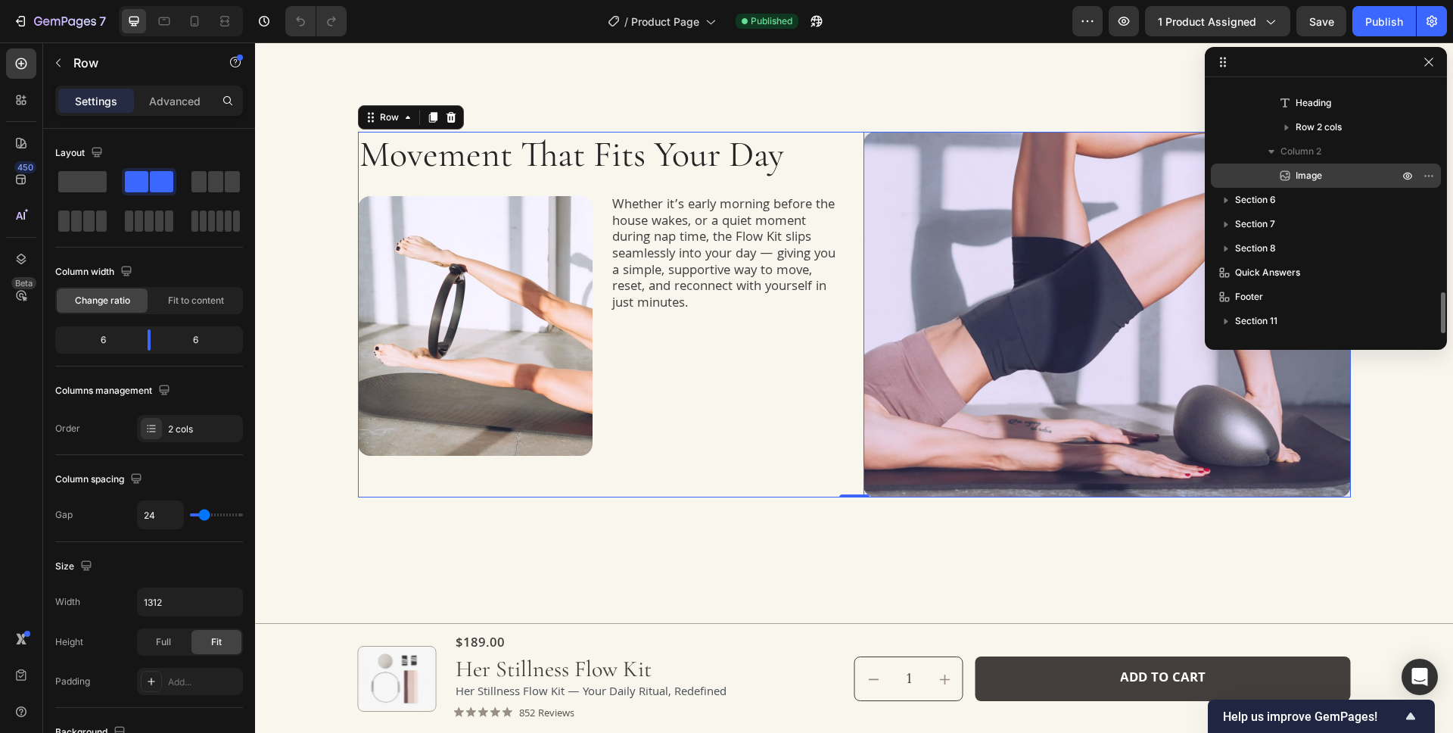
click at [1308, 179] on span "Image" at bounding box center [1309, 175] width 26 height 15
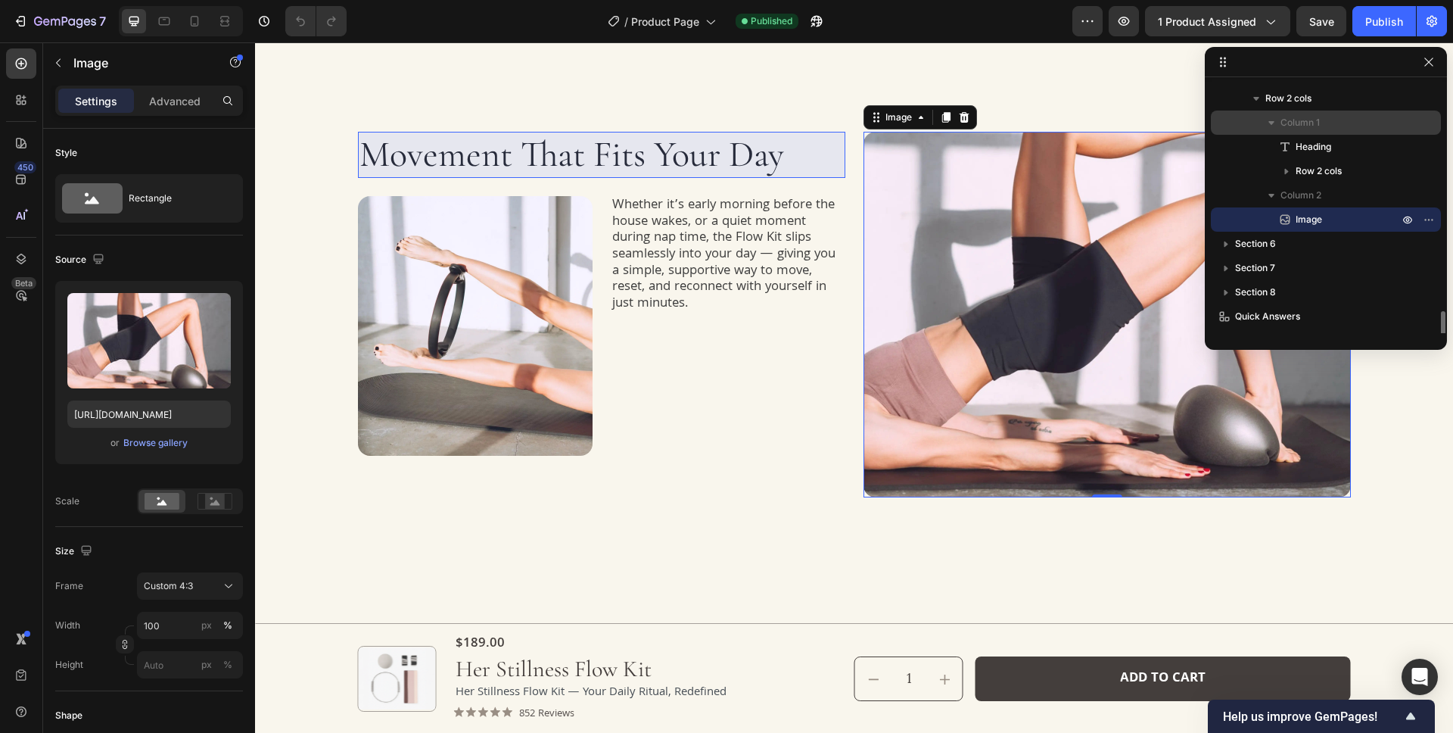
scroll to position [1143, 0]
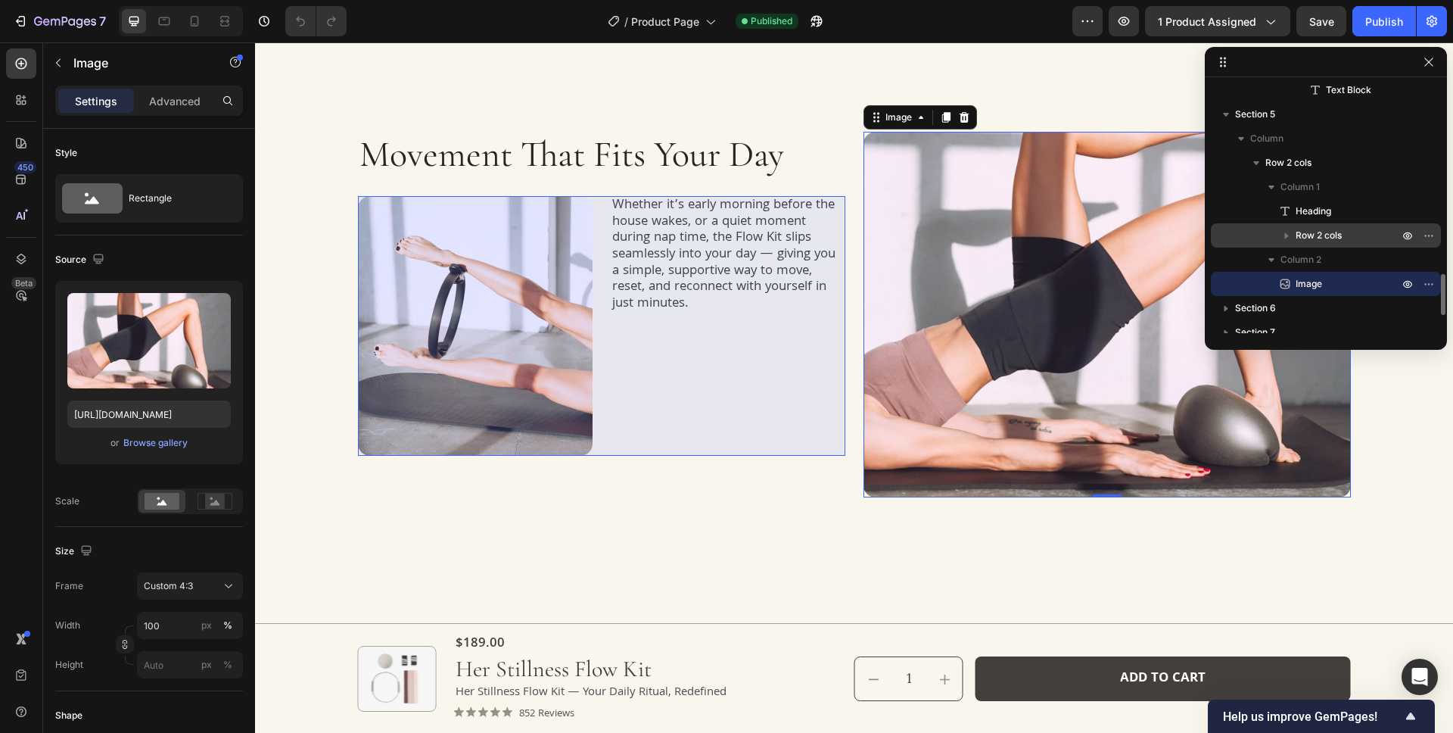
click at [1327, 230] on span "Row 2 cols" at bounding box center [1319, 235] width 46 height 15
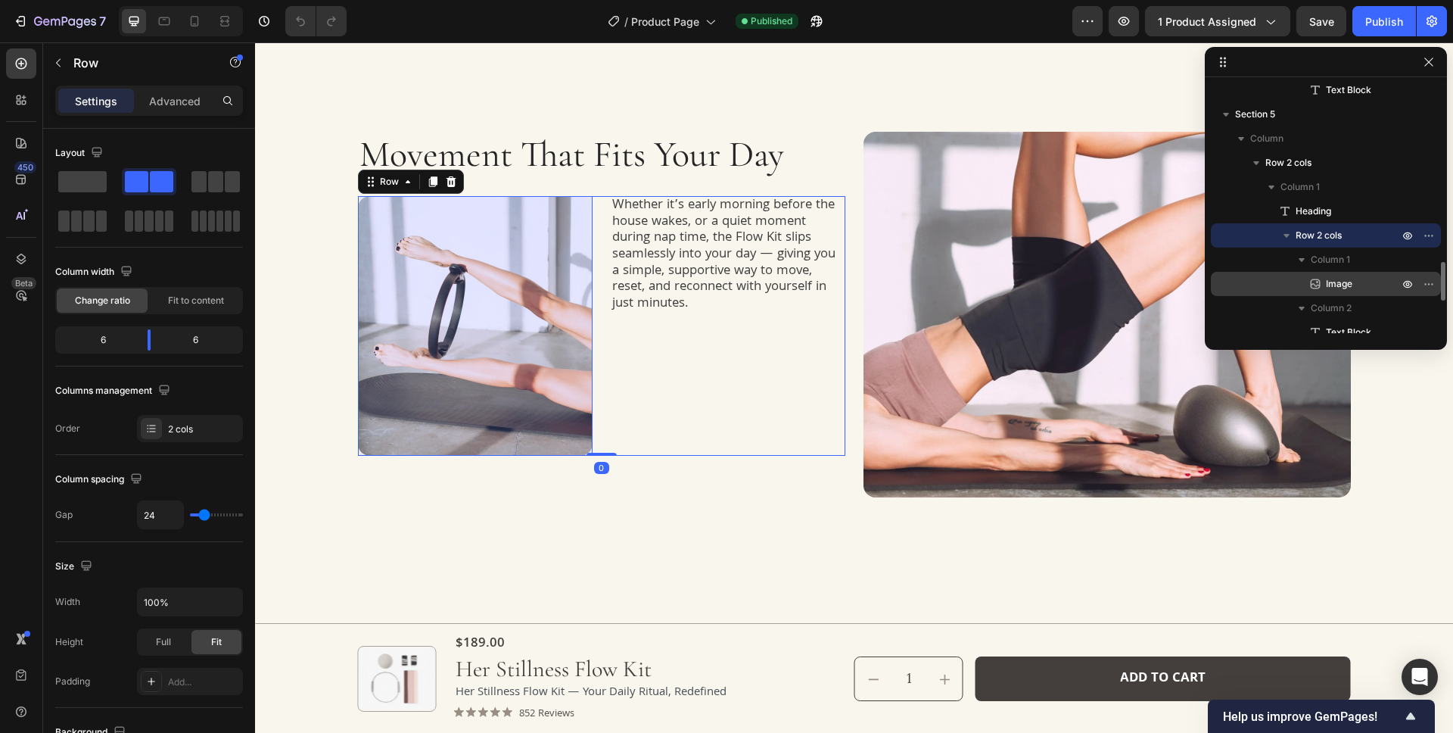
click at [1346, 283] on span "Image" at bounding box center [1339, 283] width 26 height 15
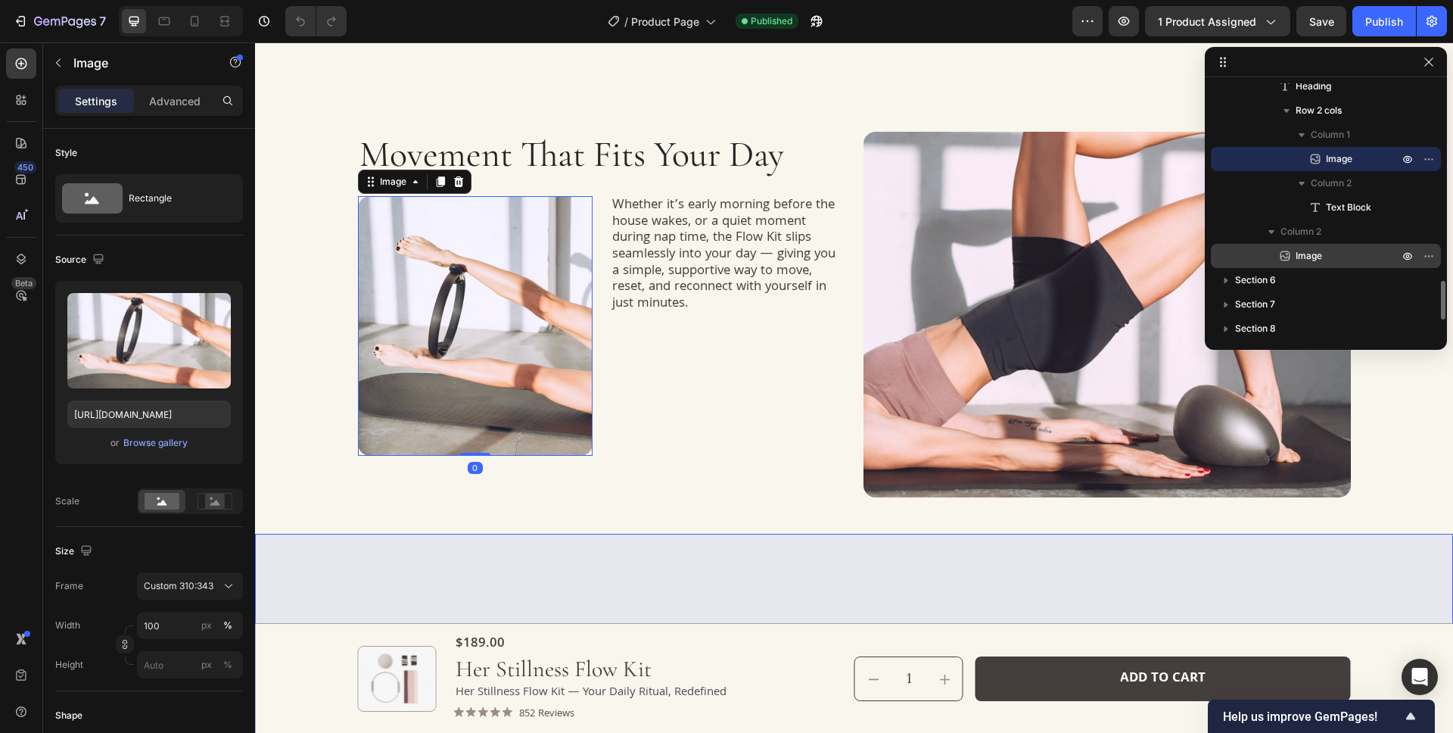
scroll to position [1279, 0]
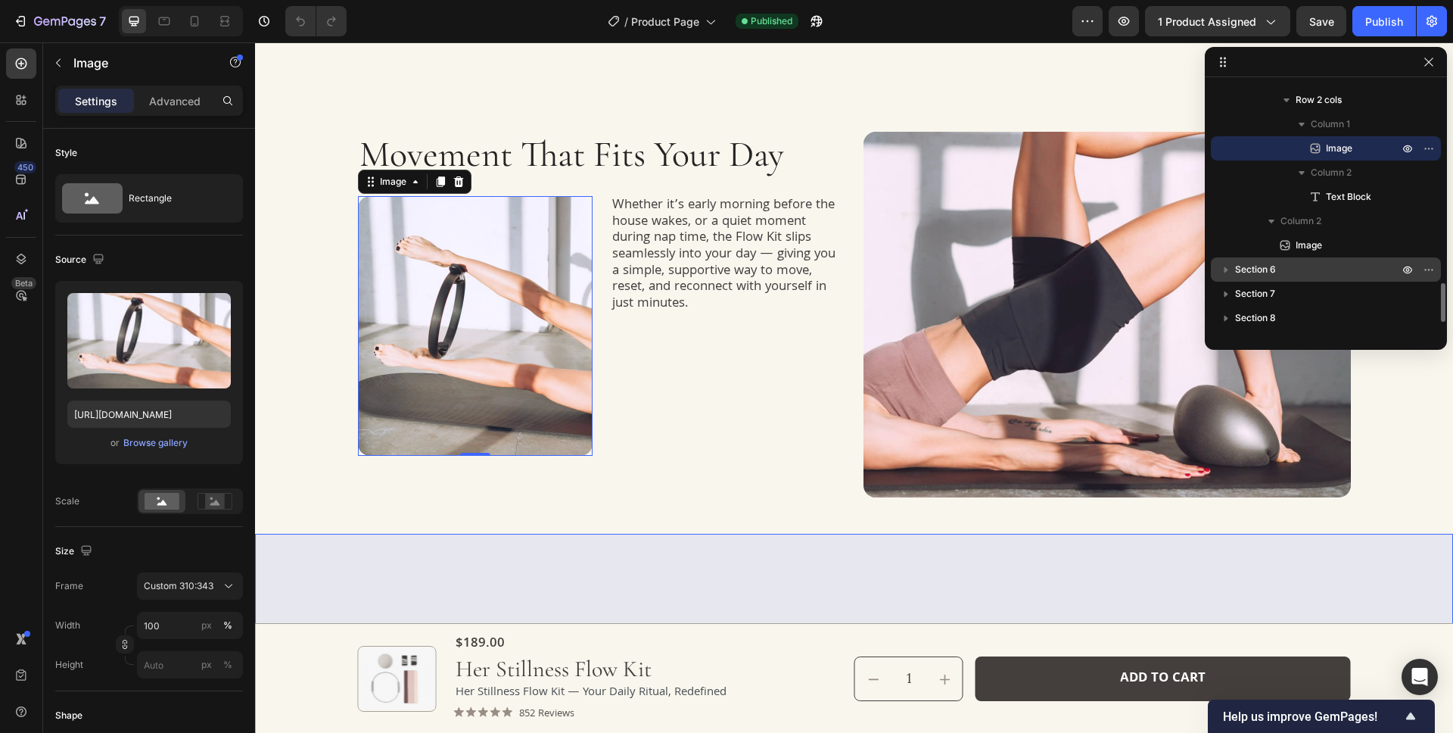
click at [1319, 274] on p "Section 6" at bounding box center [1318, 269] width 166 height 15
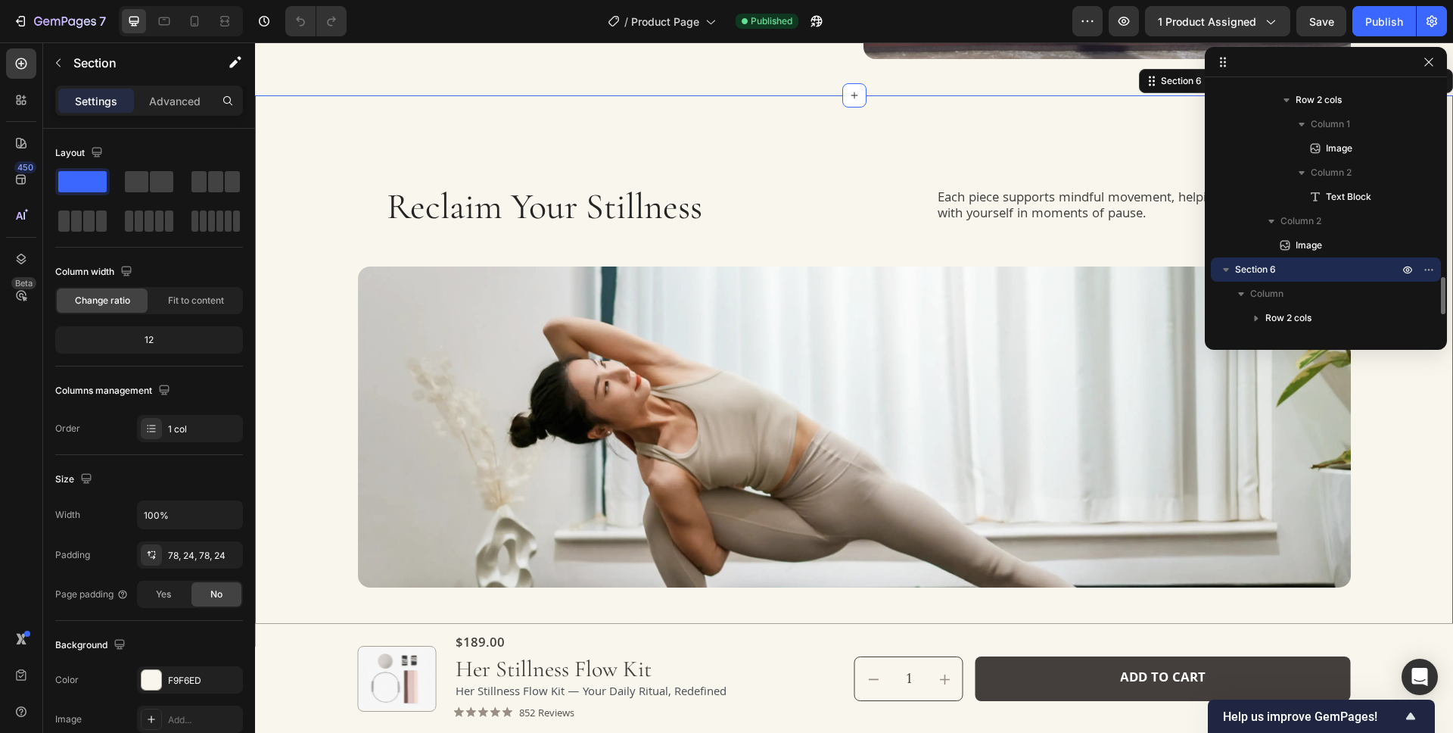
scroll to position [1321, 0]
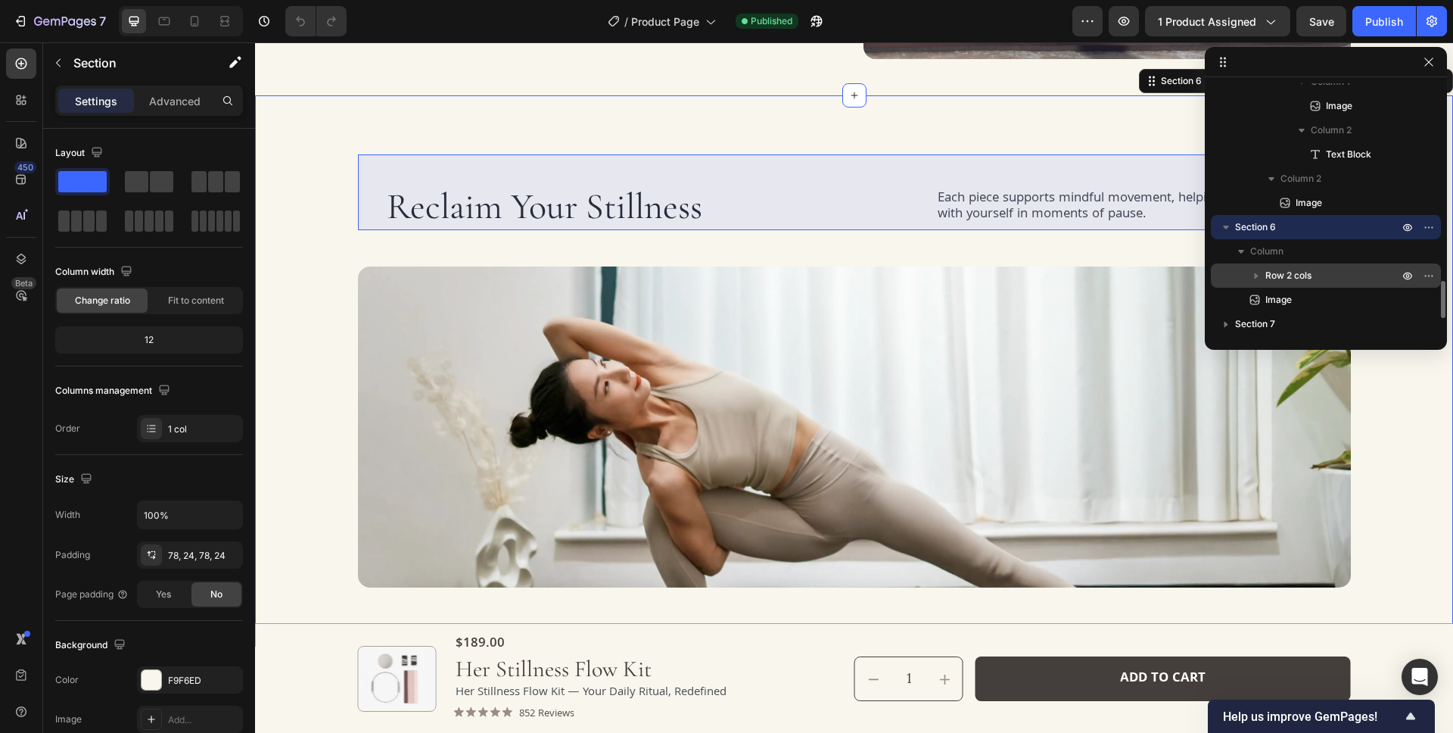
click at [1334, 275] on p "Row 2 cols" at bounding box center [1333, 275] width 136 height 15
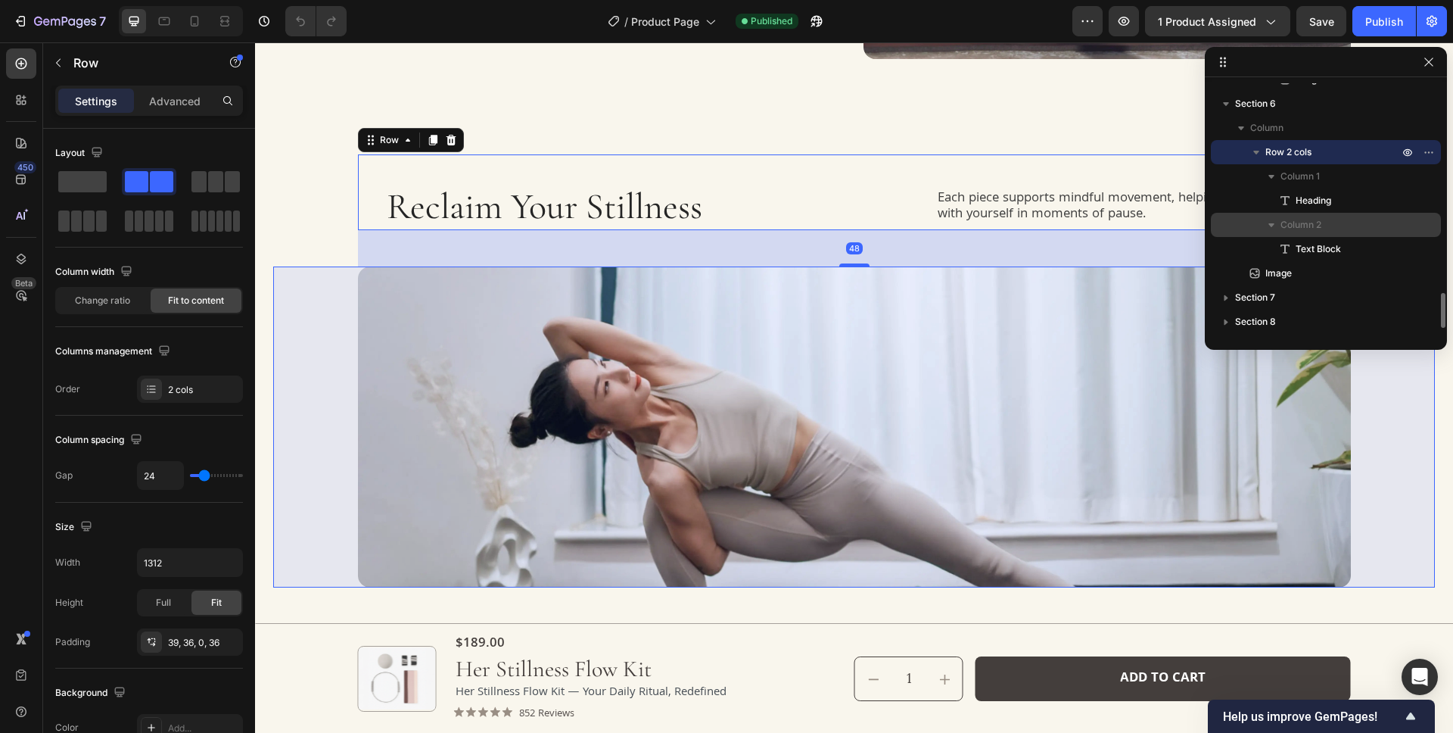
scroll to position [1471, 0]
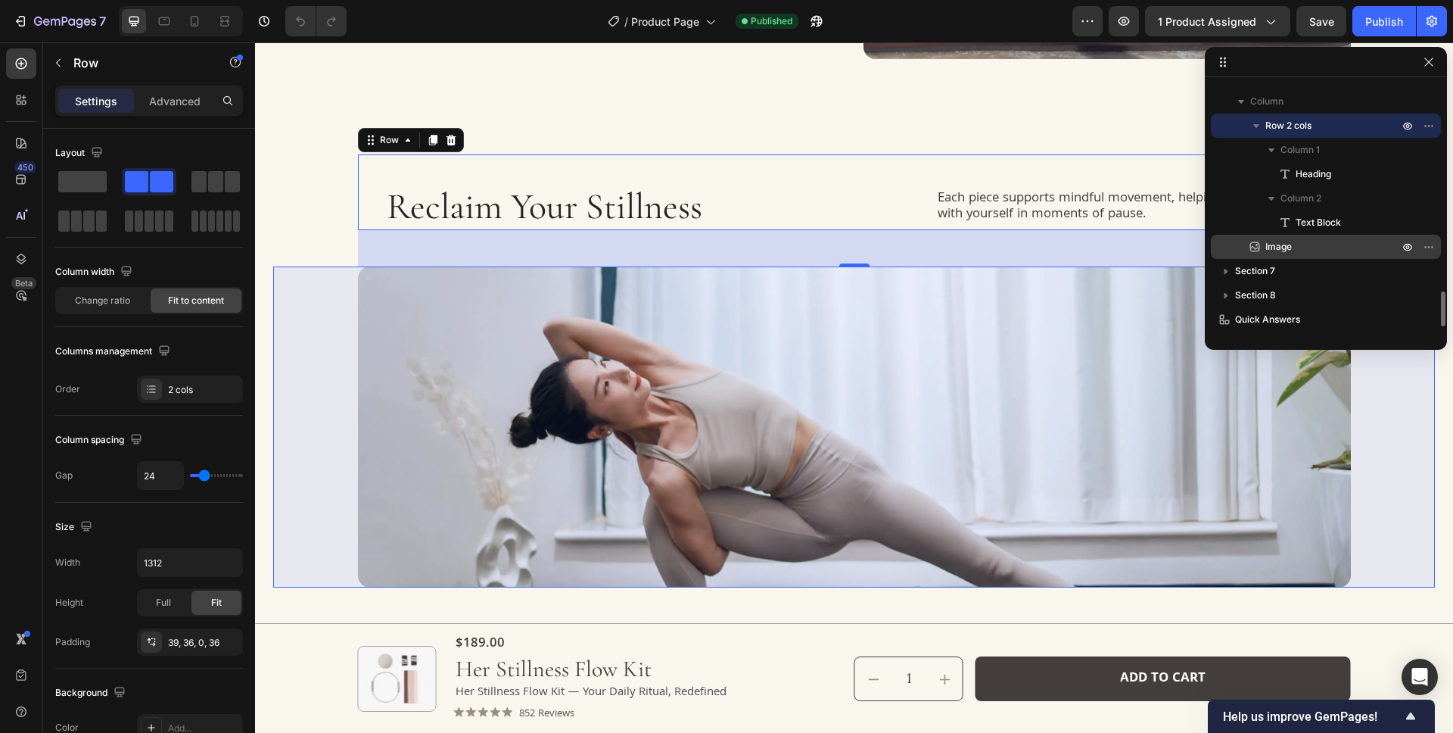
click at [1326, 250] on p "Image" at bounding box center [1315, 246] width 136 height 15
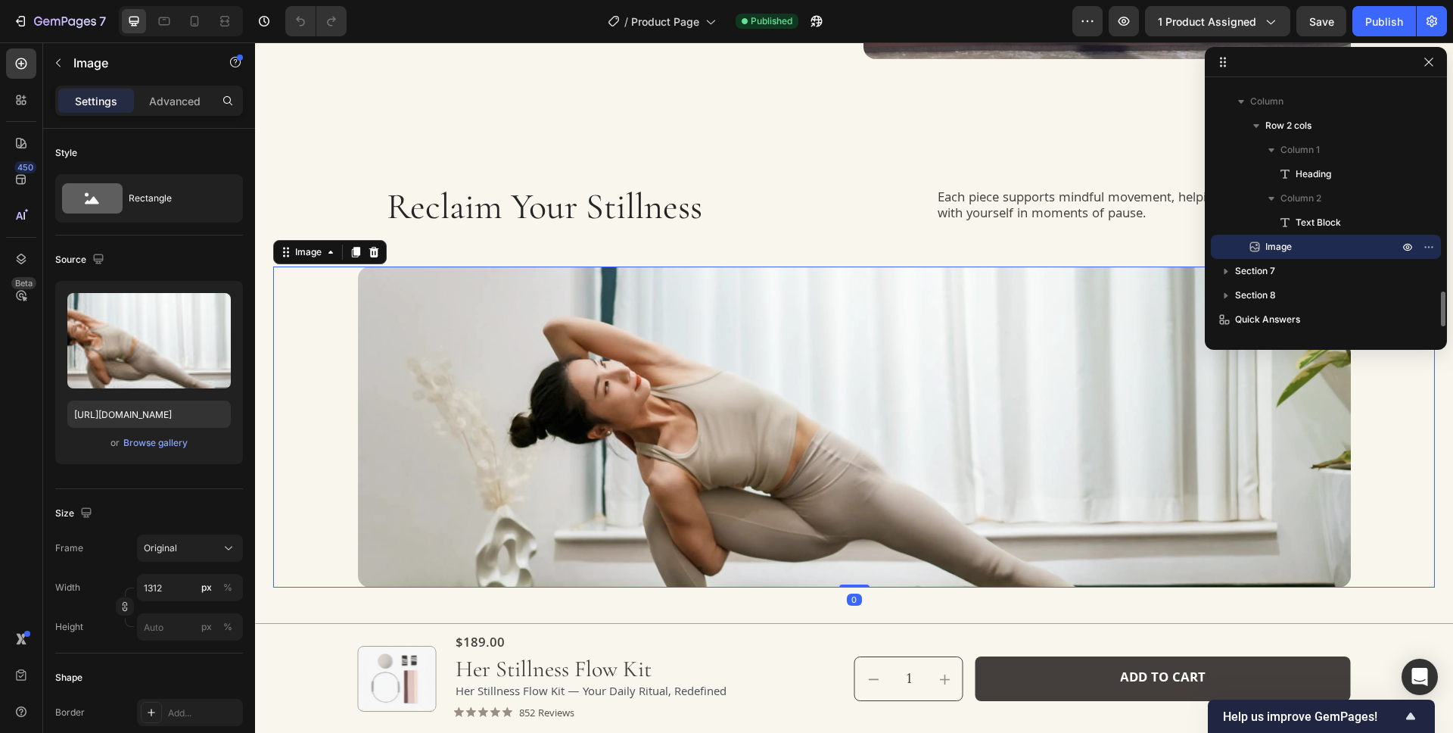
scroll to position [1518, 0]
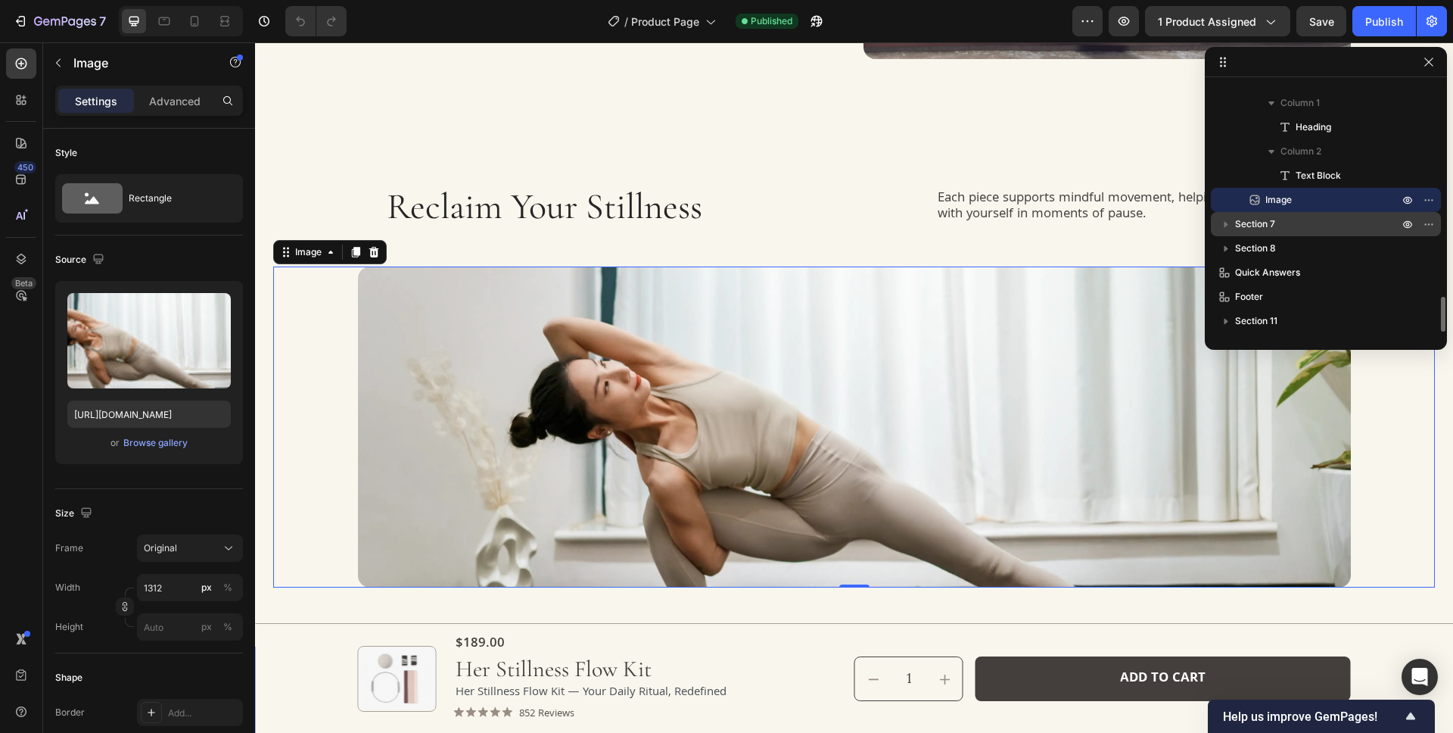
click at [1308, 227] on p "Section 7" at bounding box center [1318, 223] width 166 height 15
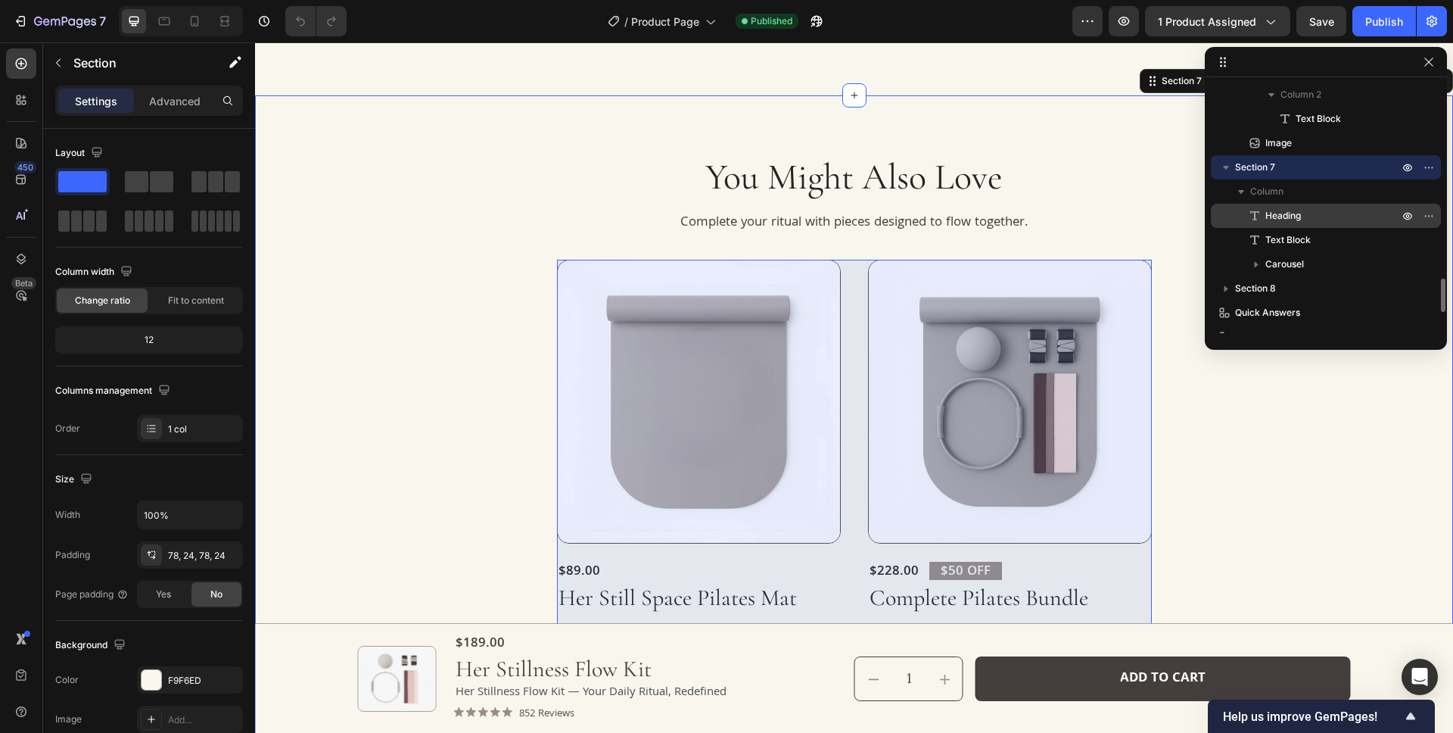
scroll to position [1615, 0]
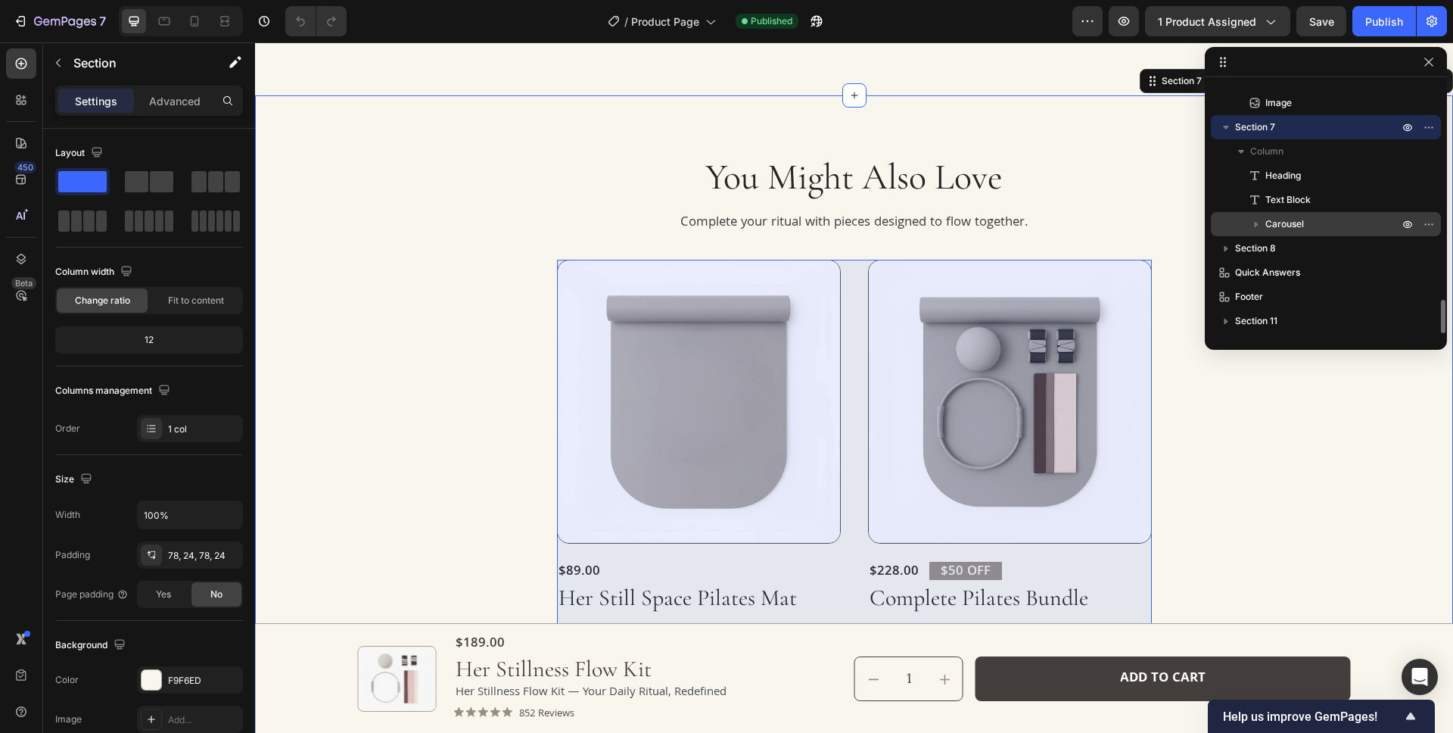
click at [1336, 227] on p "Carousel" at bounding box center [1333, 223] width 136 height 15
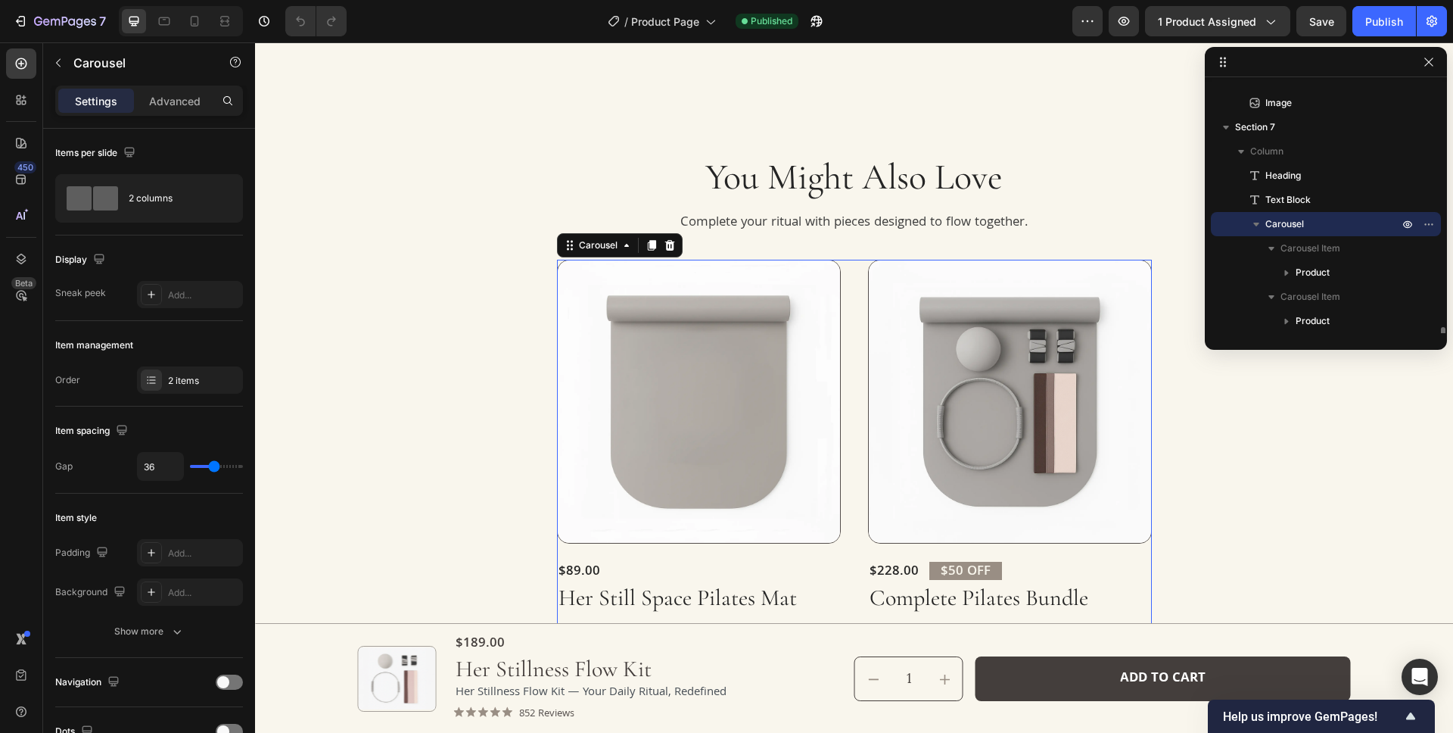
scroll to position [1712, 0]
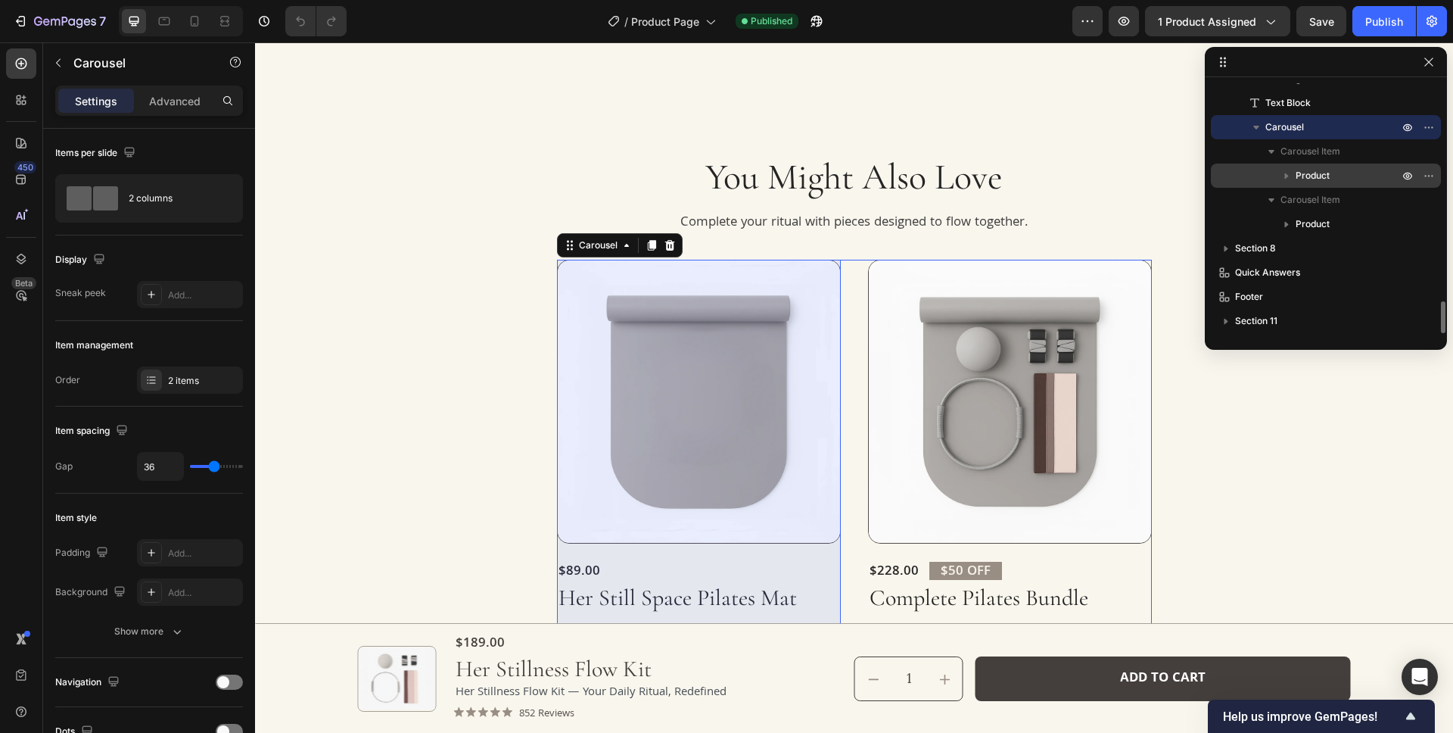
click at [1325, 177] on span "Product" at bounding box center [1313, 175] width 34 height 15
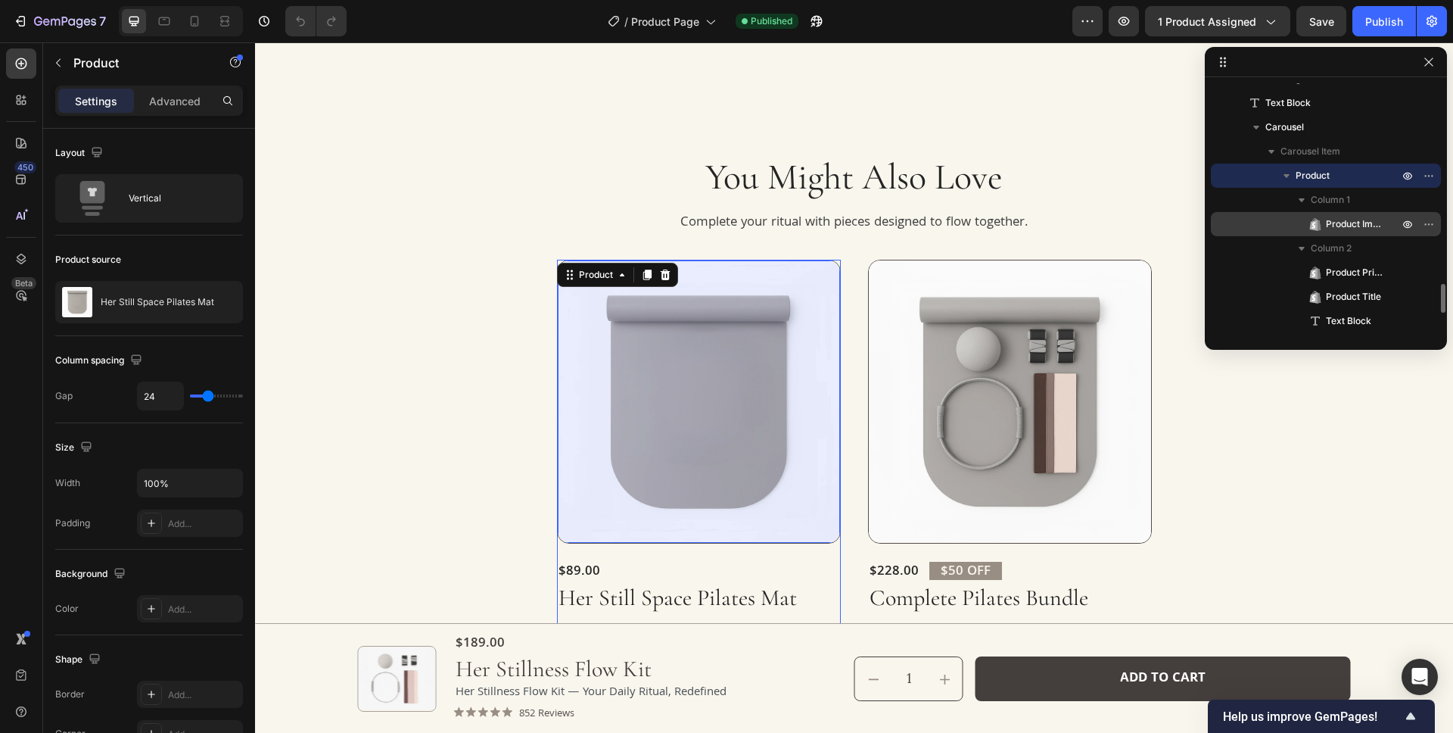
click at [1332, 218] on span "Product Images" at bounding box center [1355, 223] width 58 height 15
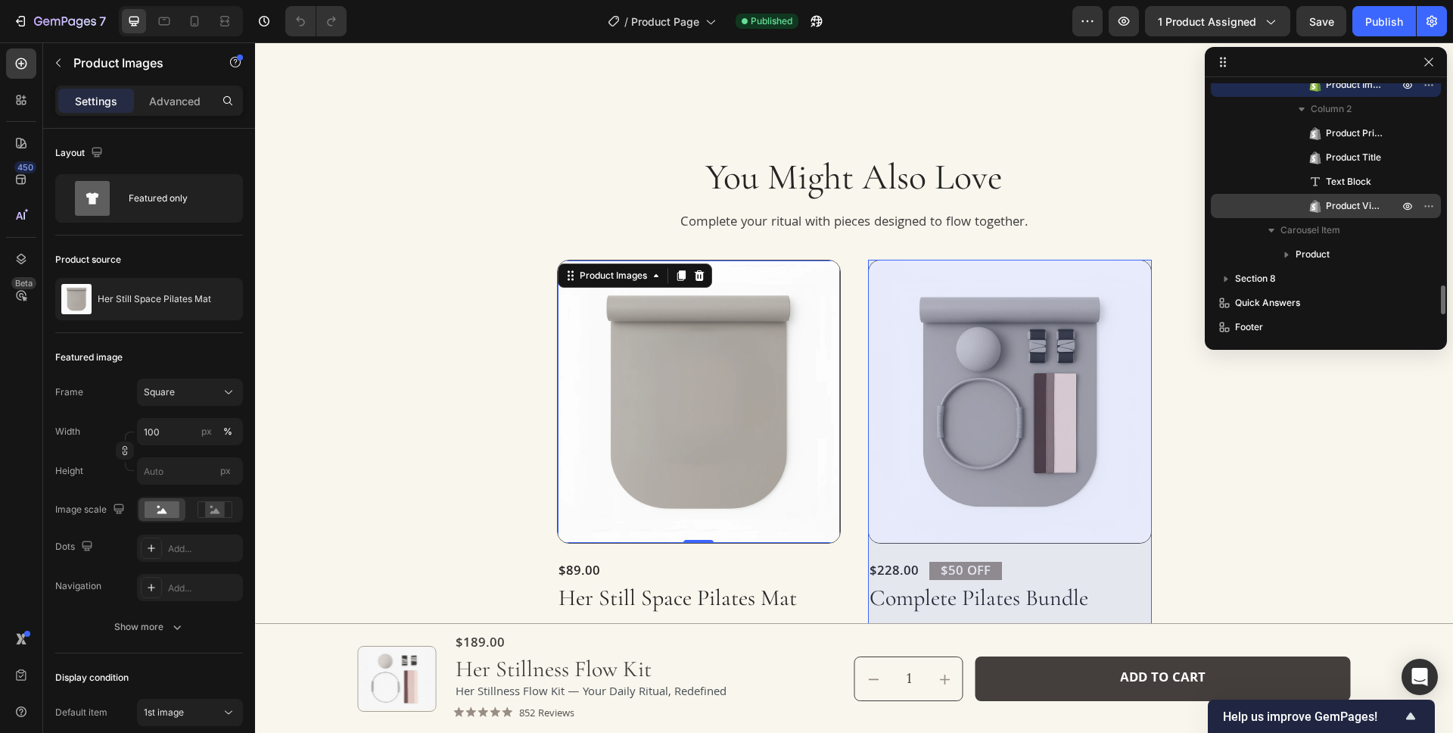
scroll to position [1881, 0]
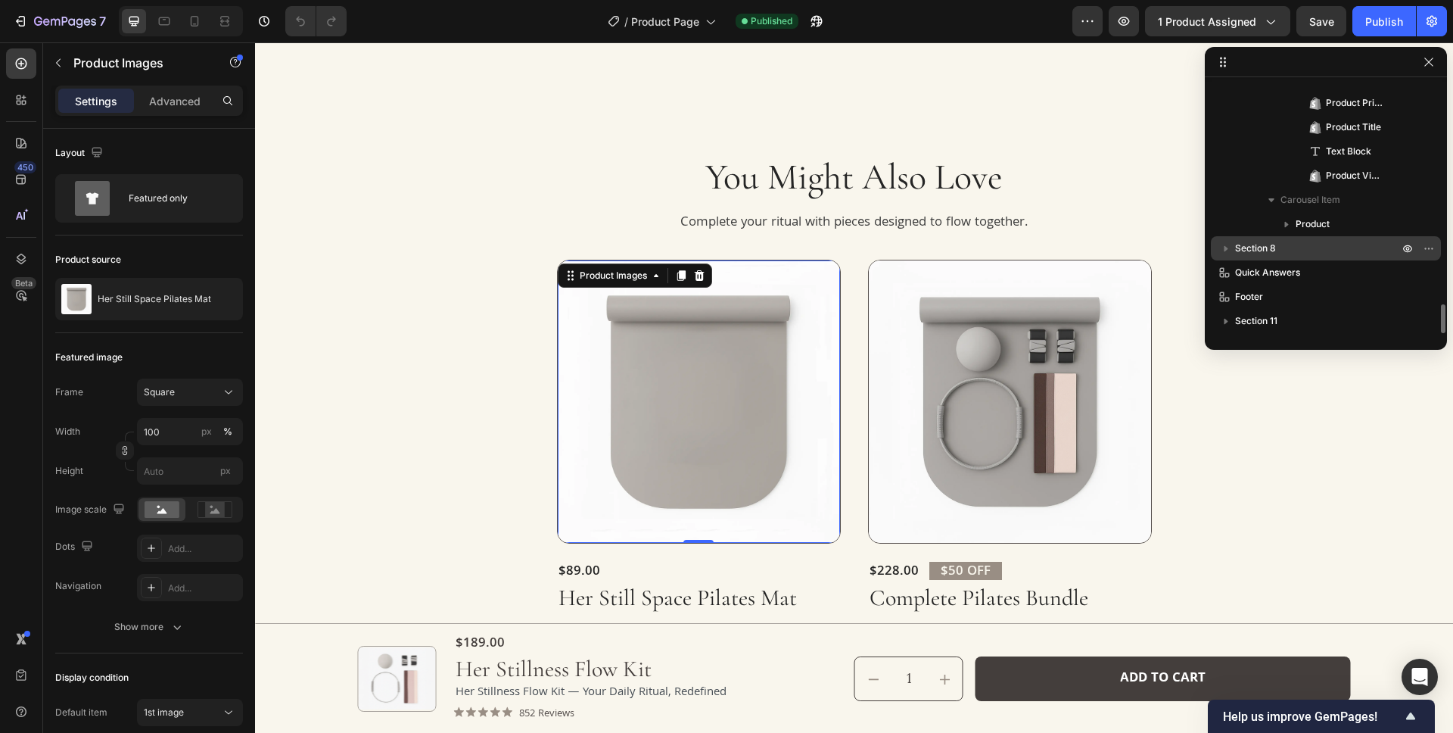
click at [1336, 246] on p "Section 8" at bounding box center [1318, 248] width 166 height 15
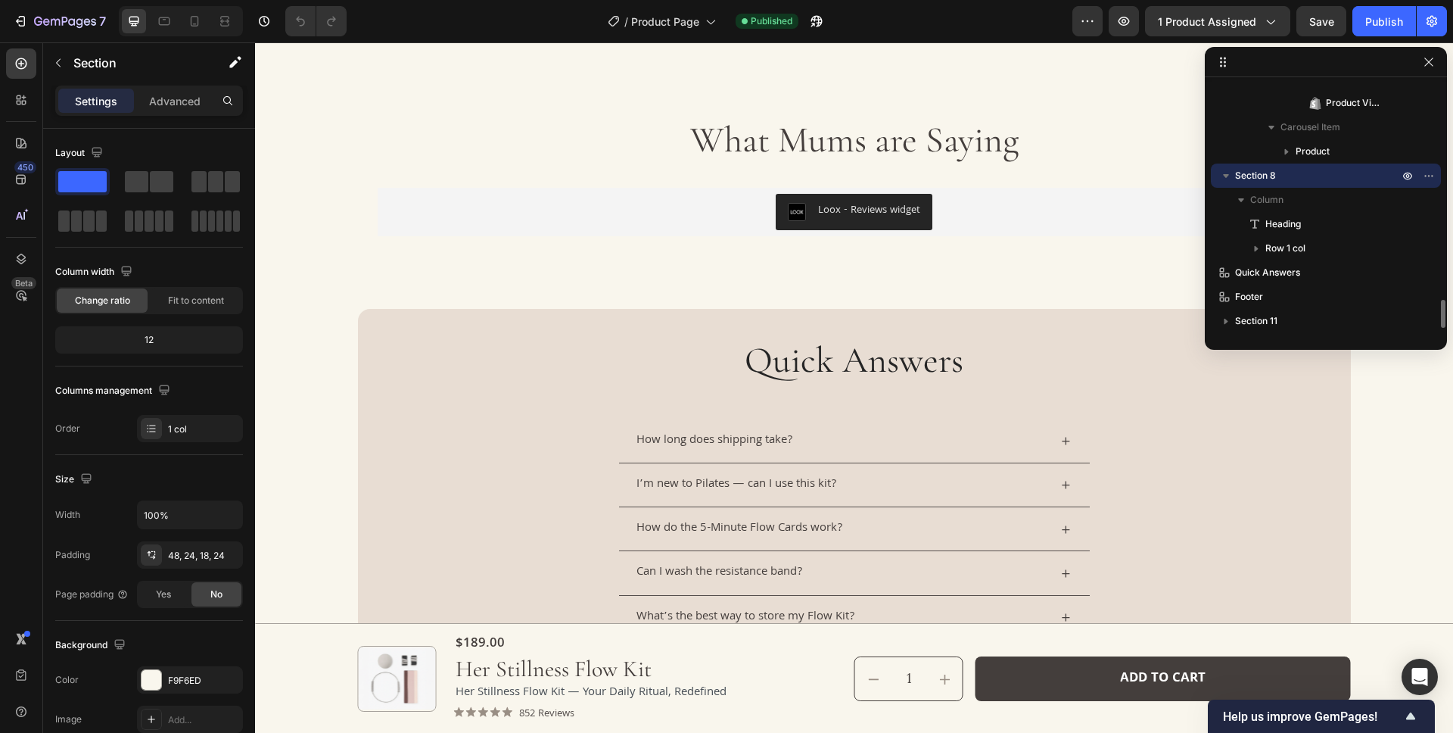
scroll to position [3616, 0]
click at [1329, 319] on p "Section 11" at bounding box center [1318, 320] width 166 height 15
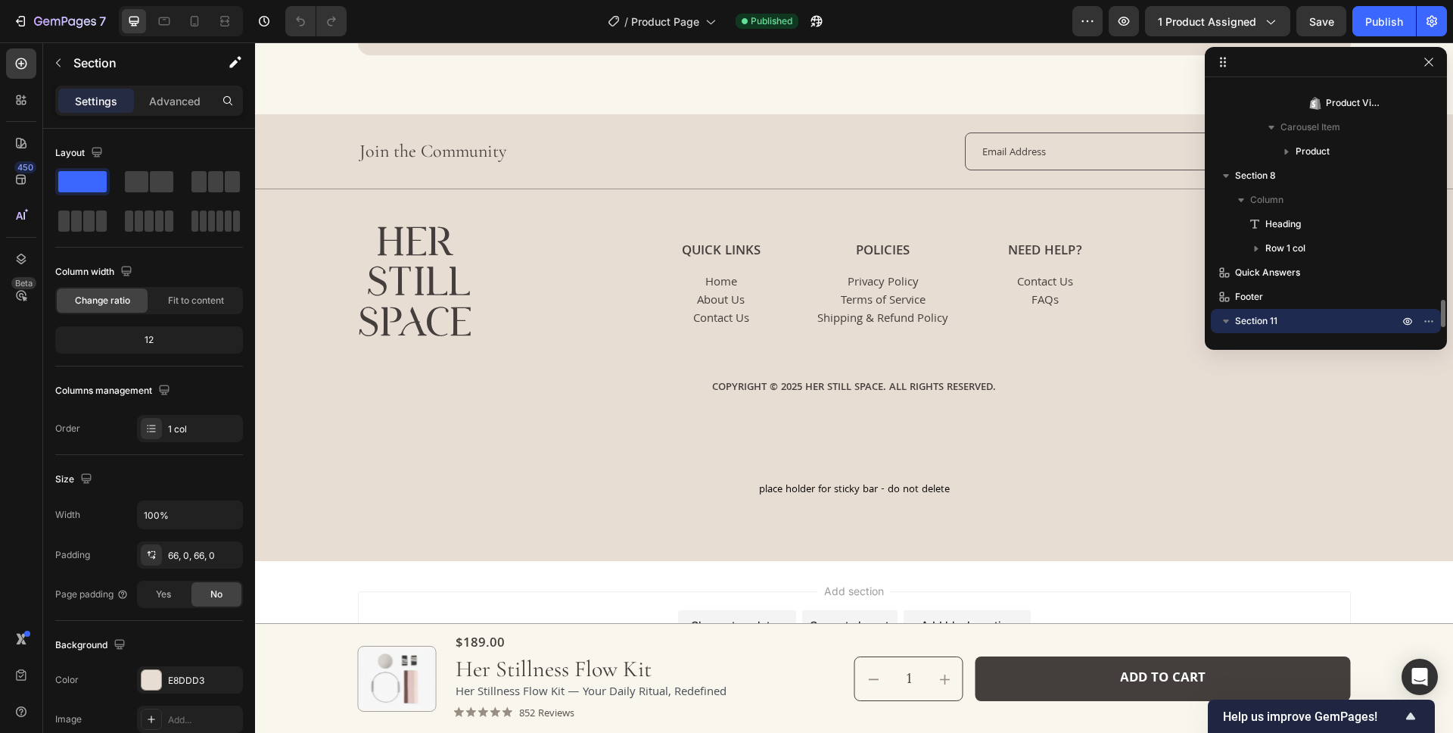
scroll to position [4335, 0]
